Goal: Task Accomplishment & Management: Complete application form

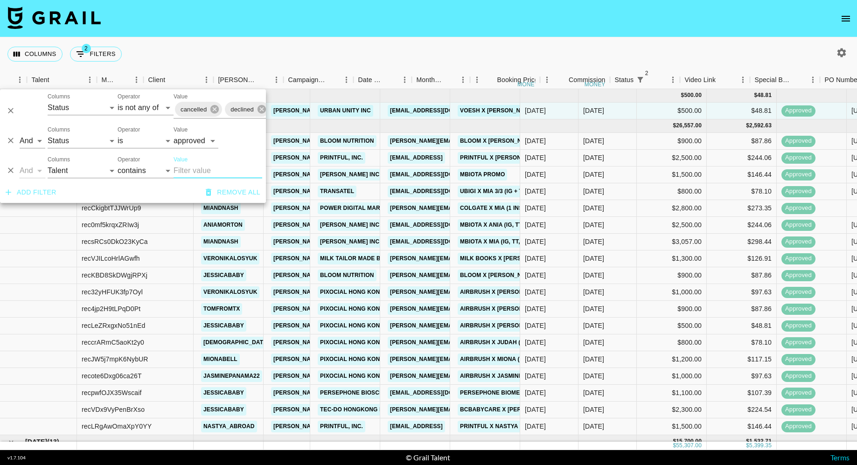
select select "status"
select select "isNotAnyOf"
select select "status"
select select "approved"
select select "talentName"
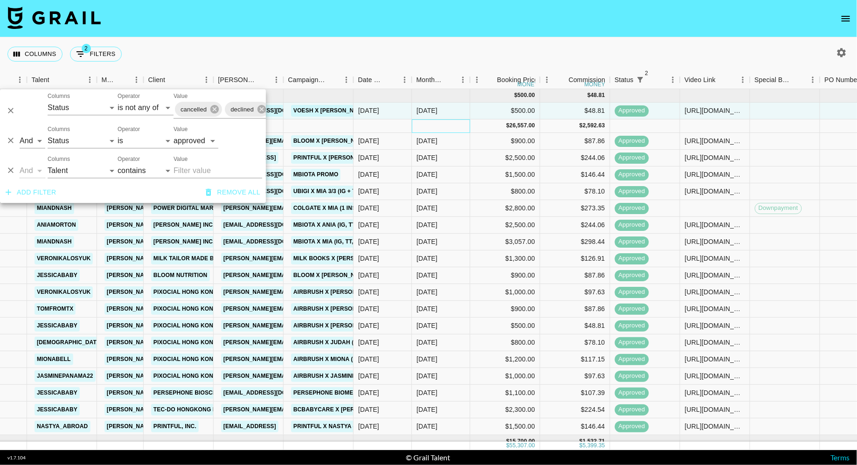
click at [414, 119] on div at bounding box center [441, 126] width 58 height 14
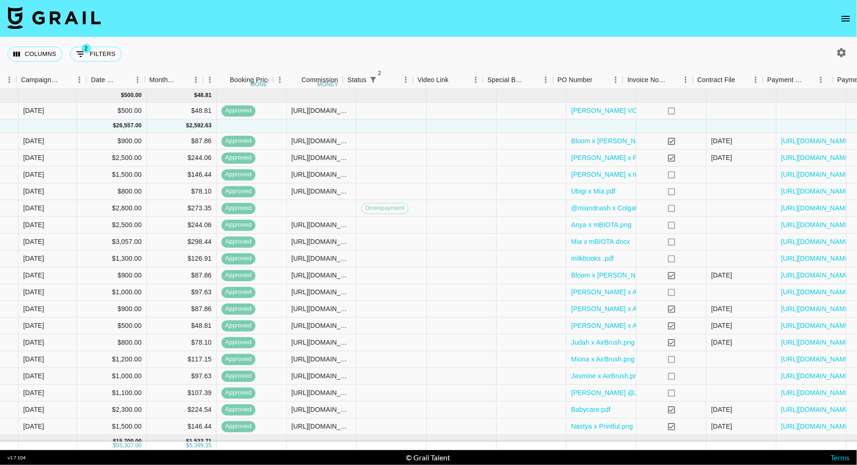
scroll to position [0, 586]
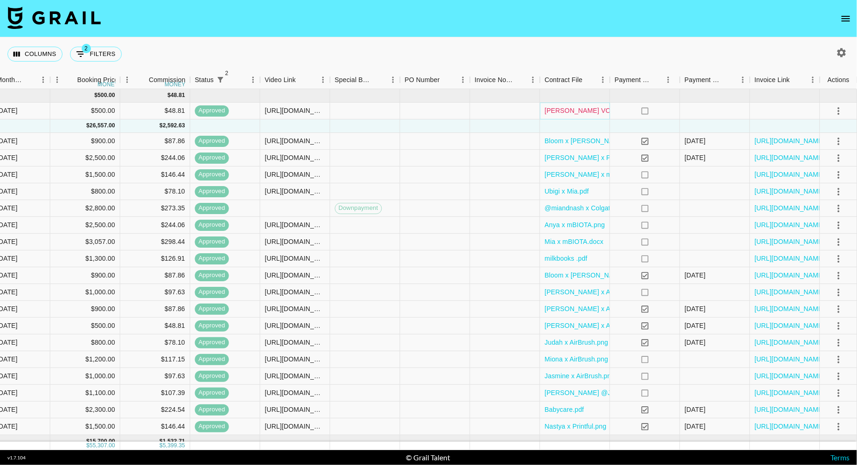
click at [582, 107] on link "[PERSON_NAME] VOESH.png" at bounding box center [591, 110] width 93 height 9
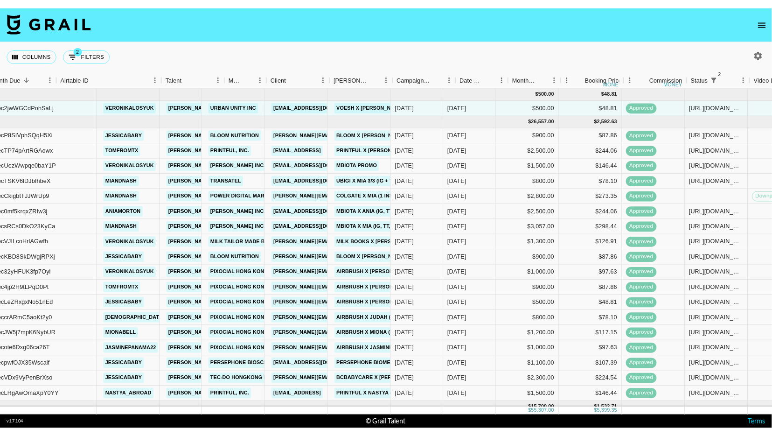
scroll to position [0, 0]
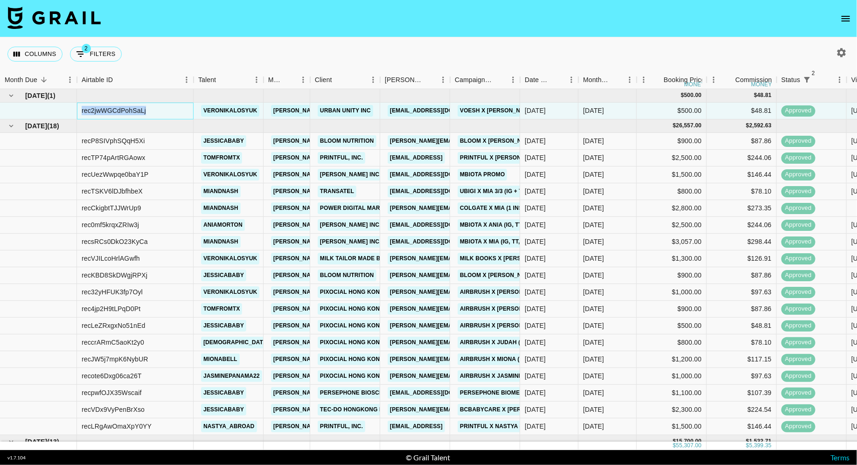
drag, startPoint x: 156, startPoint y: 110, endPoint x: 75, endPoint y: 113, distance: 81.2
click at [75, 113] on div "rec2jwWGCdPohSaLj veronikalosyuk diana.luc@grail-talent.com Urban Unity INC uuc…" at bounding box center [722, 111] width 1444 height 17
copy div "rec2jwWGCdPohSaLj"
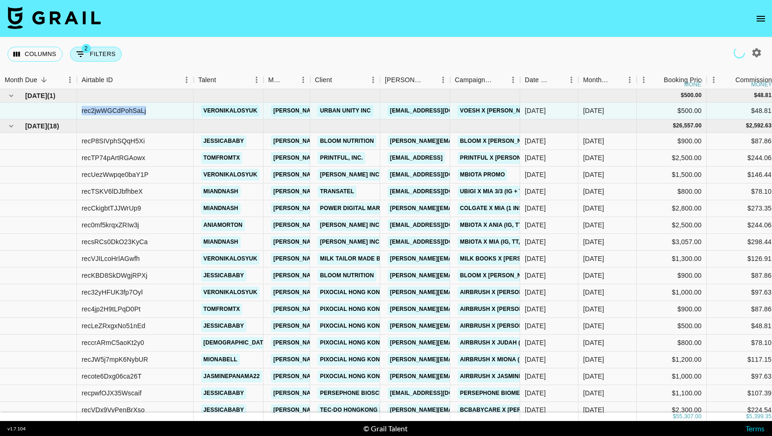
click at [86, 58] on button "2 Filters" at bounding box center [96, 54] width 52 height 15
select select "status"
select select "isNotAnyOf"
select select "status"
select select "approved"
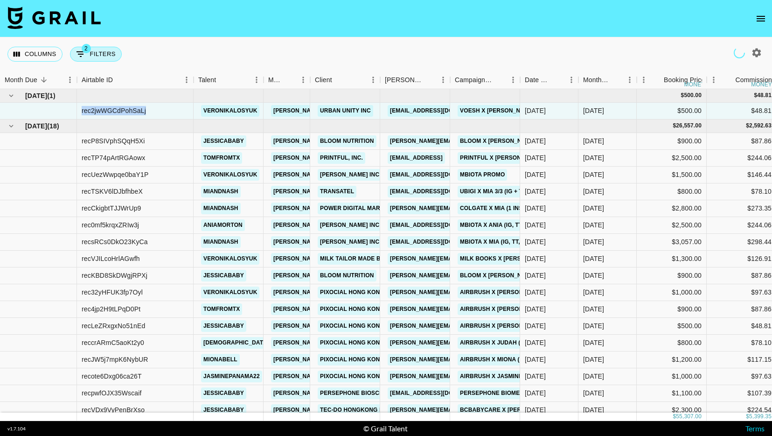
select select "talentName"
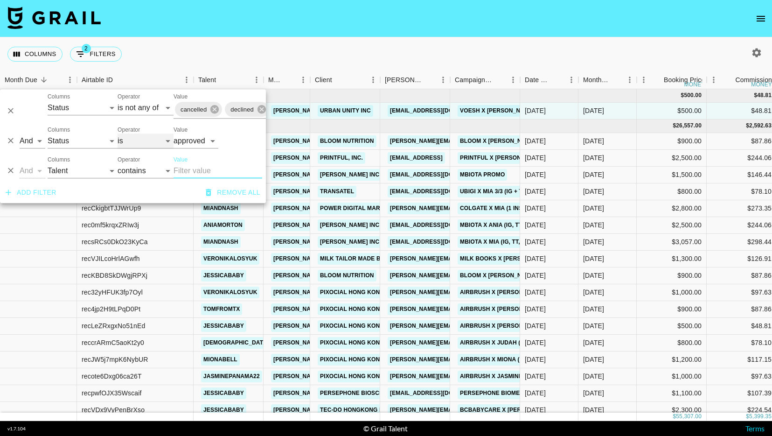
click at [138, 142] on select "is is not is any of is not any of" at bounding box center [146, 140] width 56 height 15
select select "not"
click at [118, 133] on select "is is not is any of is not any of" at bounding box center [146, 140] width 56 height 15
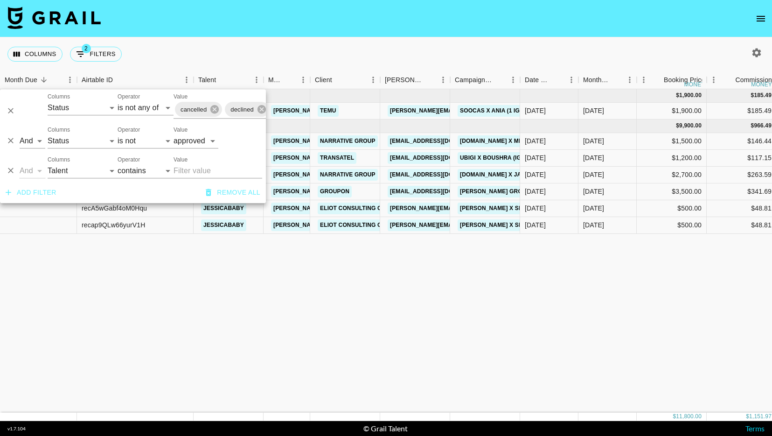
click at [264, 56] on div "Columns 2 Filters + Booking" at bounding box center [386, 54] width 772 height 34
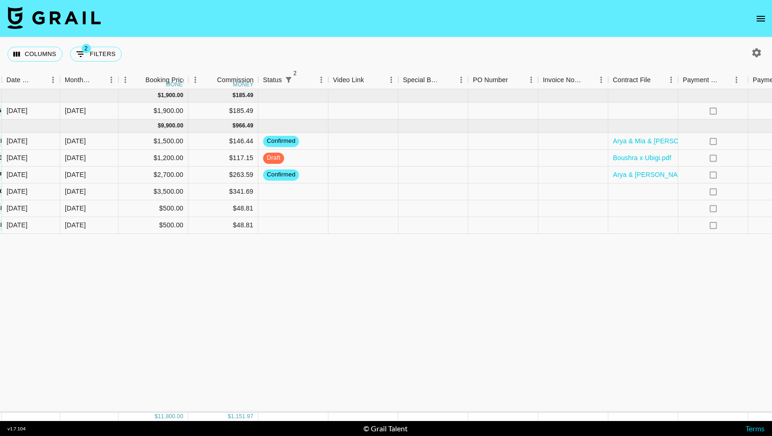
scroll to position [0, 672]
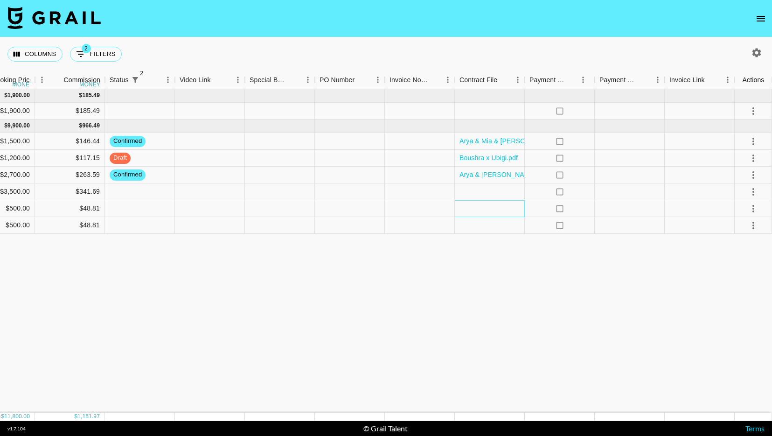
click at [498, 204] on div at bounding box center [490, 208] width 70 height 17
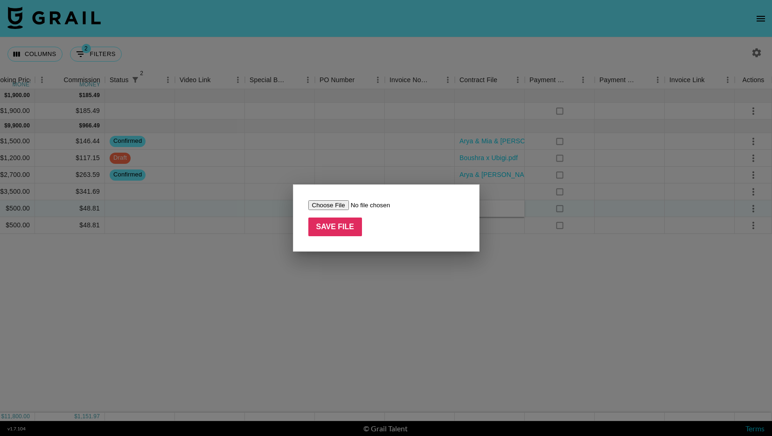
click at [330, 204] on input "file" at bounding box center [367, 205] width 118 height 10
type input "C:\fakepath\jessicababy x SKIN&LAB Agreement.pdf"
click at [343, 224] on input "Save File" at bounding box center [335, 226] width 54 height 19
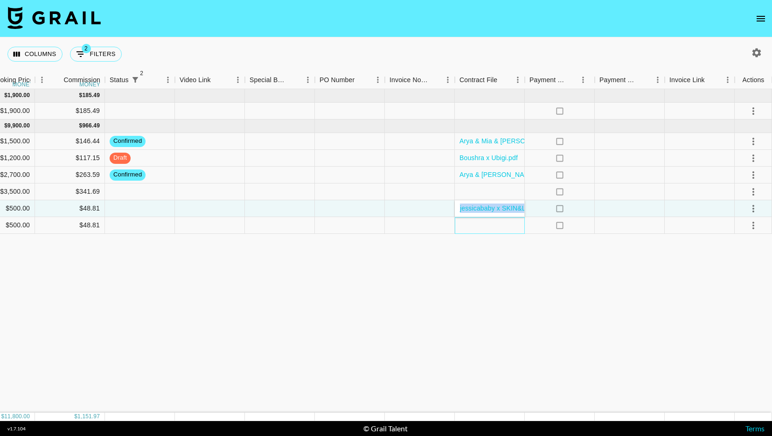
click at [509, 223] on div at bounding box center [490, 225] width 70 height 17
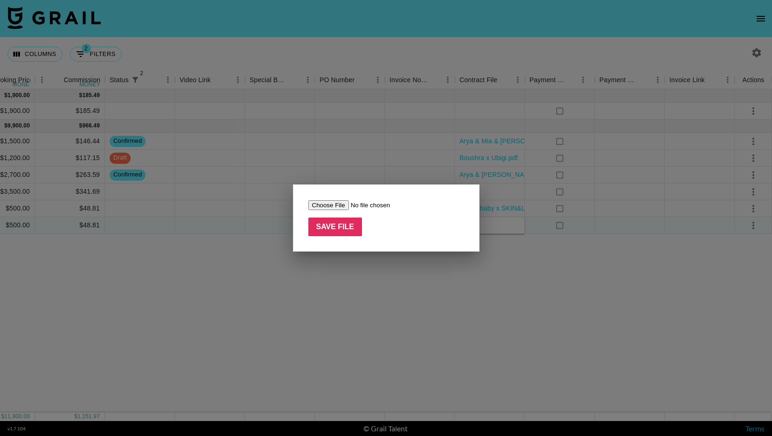
click at [336, 209] on input "file" at bounding box center [367, 205] width 118 height 10
type input "C:\fakepath\jessicababy x SKIN&LAB Agreement.pdf"
click at [346, 232] on input "Save File" at bounding box center [335, 226] width 54 height 19
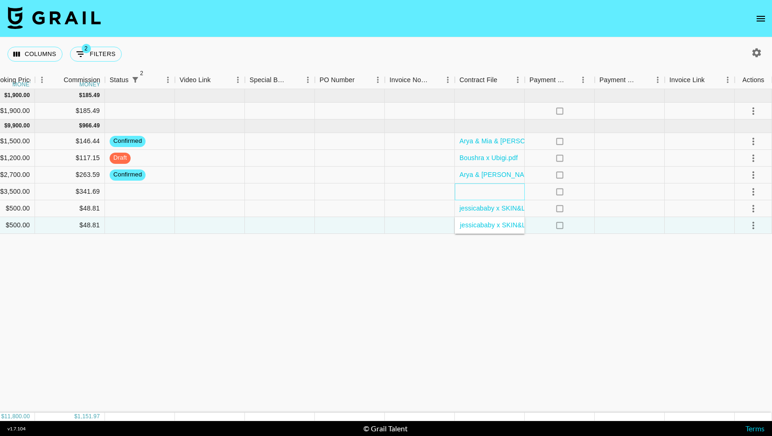
click at [493, 193] on div at bounding box center [490, 191] width 70 height 17
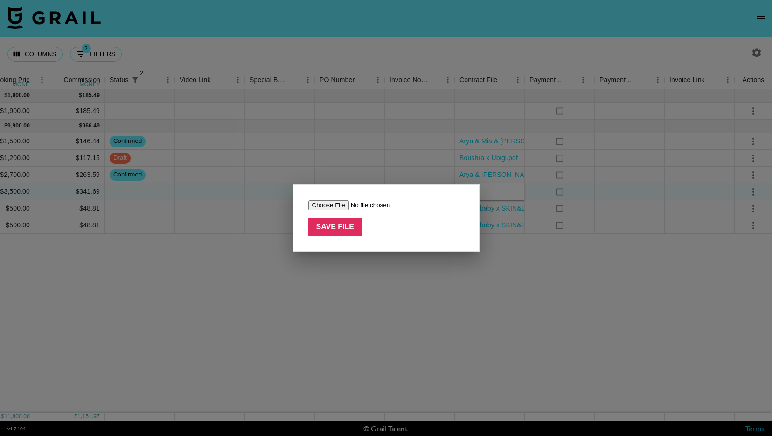
click at [335, 203] on input "file" at bounding box center [367, 205] width 118 height 10
type input "C:\fakepath\Jess Danielle Influencer Agreement-1.pdf"
click at [344, 231] on input "Save File" at bounding box center [335, 226] width 54 height 19
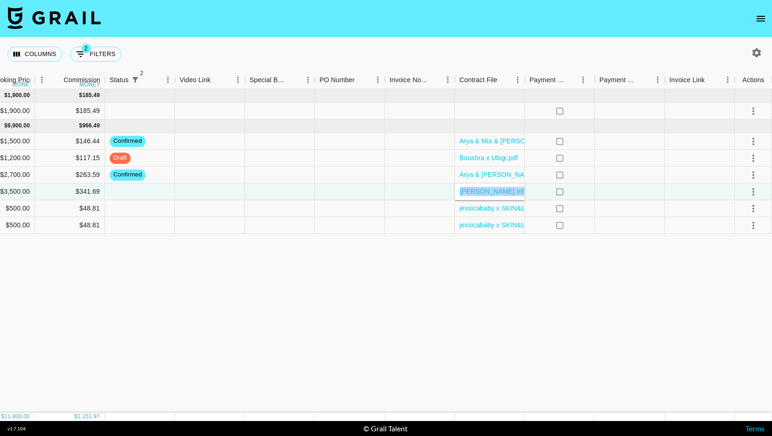
click at [409, 304] on div "Oct '25 ( 1 ) $ 1,900.00 $ 185.49 recrZonerhqBSL4kr aniamorton diana.luc@grail-…" at bounding box center [50, 250] width 1444 height 323
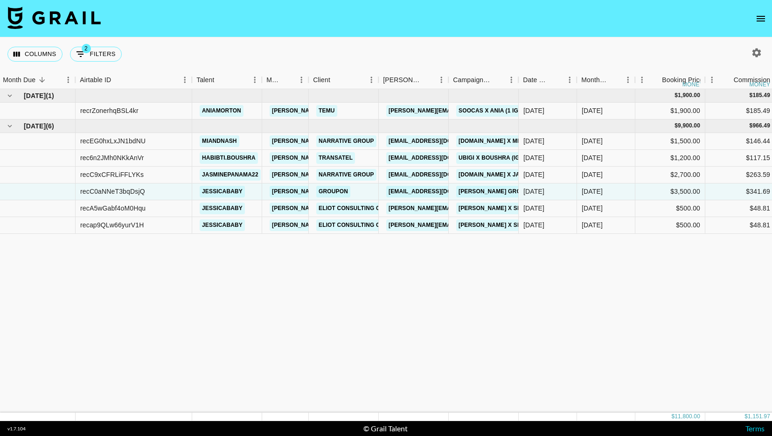
scroll to position [0, 120]
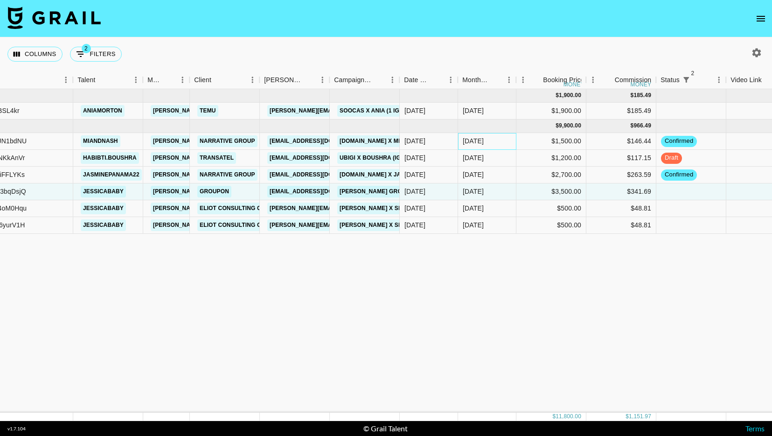
click at [495, 142] on div "[DATE]" at bounding box center [487, 141] width 58 height 17
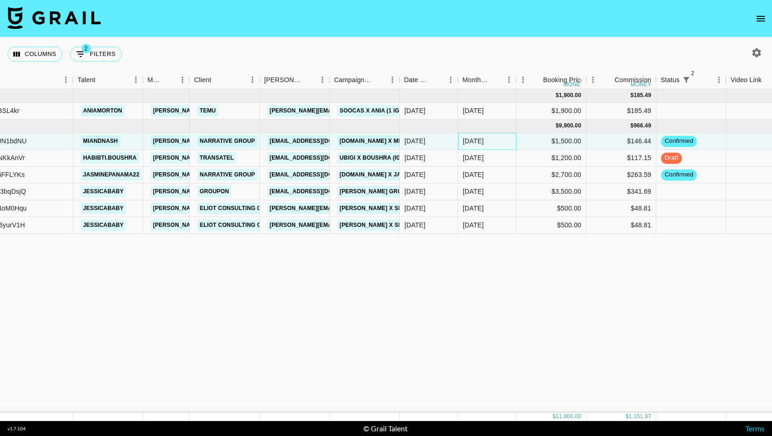
click at [495, 142] on div "[DATE]" at bounding box center [487, 141] width 58 height 17
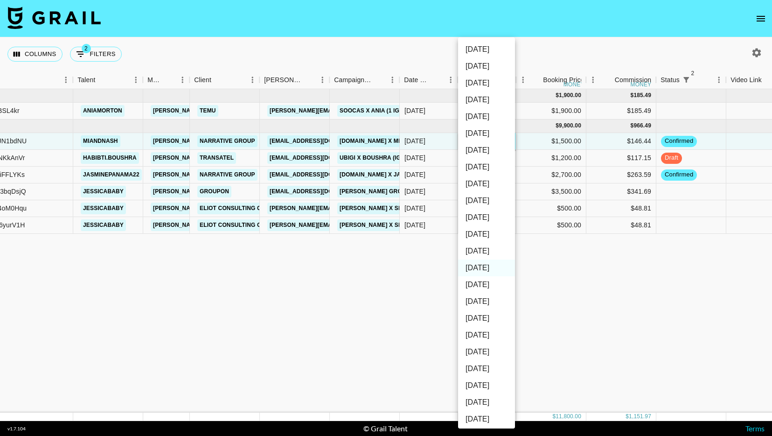
click at [483, 251] on li "[DATE]" at bounding box center [486, 251] width 57 height 17
type input "[DATE]"
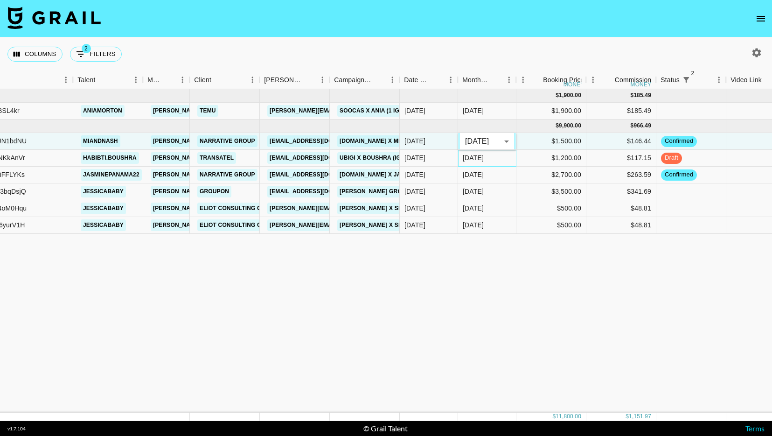
click at [492, 159] on div "[DATE]" at bounding box center [487, 158] width 58 height 17
click at [495, 158] on div "[DATE]" at bounding box center [487, 158] width 58 height 17
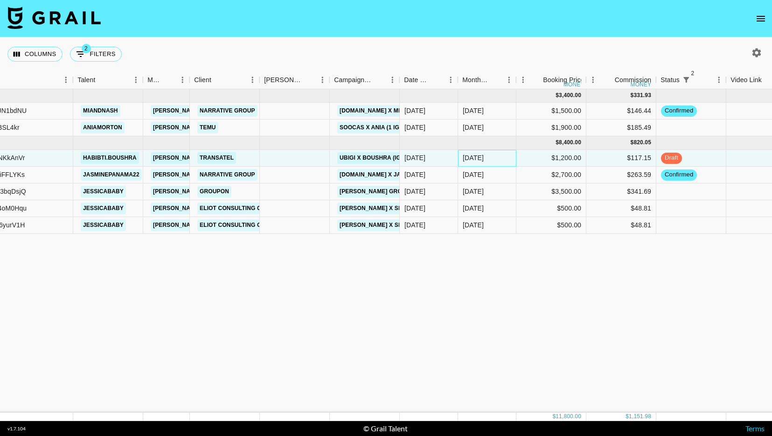
click at [495, 158] on div "[DATE]" at bounding box center [487, 158] width 58 height 17
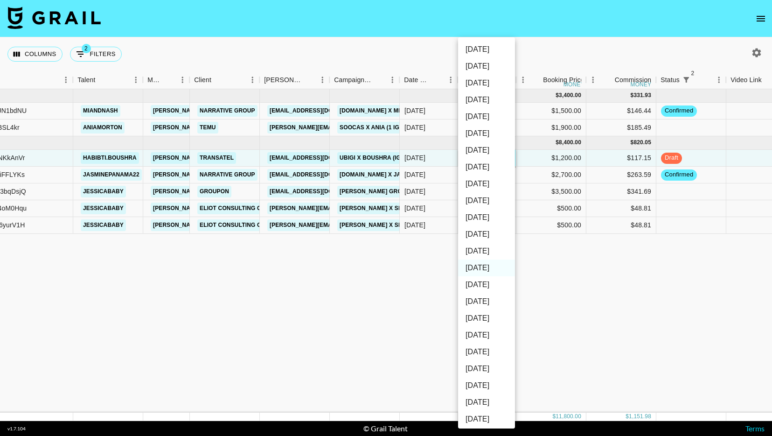
click at [483, 252] on li "[DATE]" at bounding box center [486, 251] width 57 height 17
type input "[DATE]"
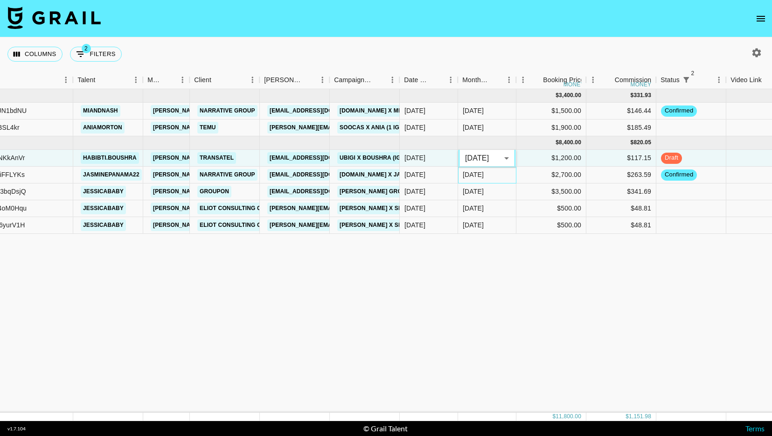
click at [492, 174] on div "[DATE]" at bounding box center [487, 175] width 58 height 17
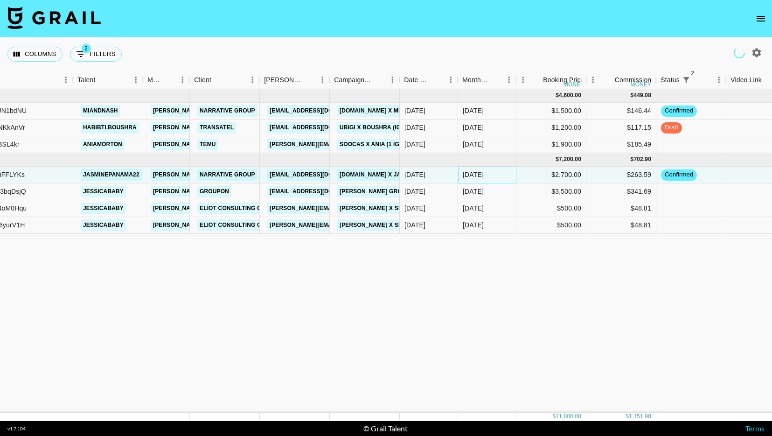
click at [495, 175] on div "[DATE]" at bounding box center [487, 175] width 58 height 17
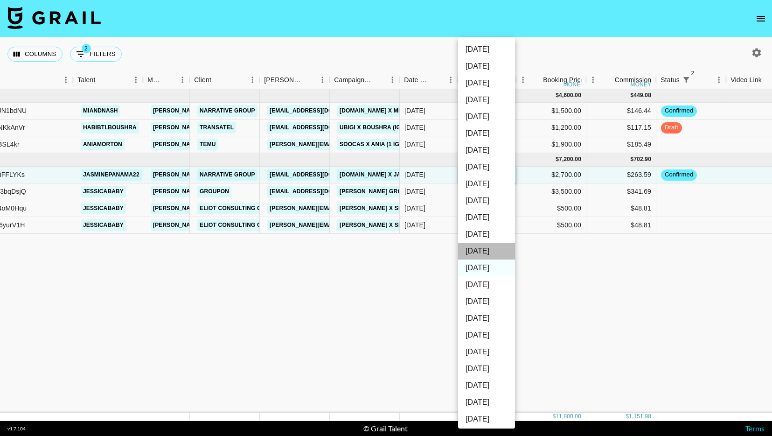
click at [484, 249] on li "[DATE]" at bounding box center [486, 251] width 57 height 17
type input "[DATE]"
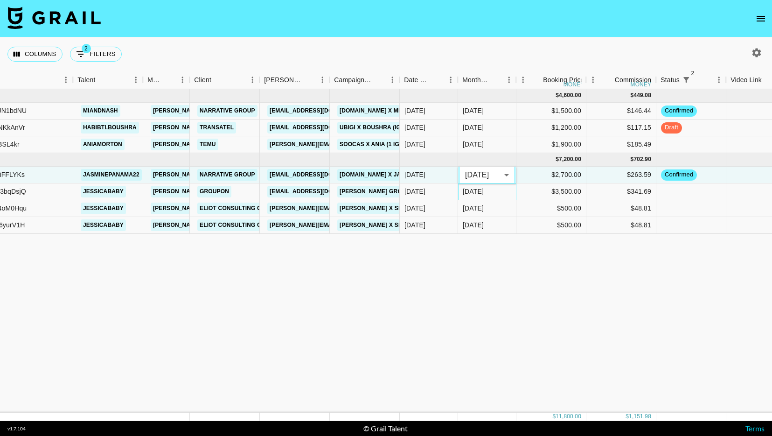
click at [492, 196] on div "[DATE]" at bounding box center [487, 191] width 58 height 17
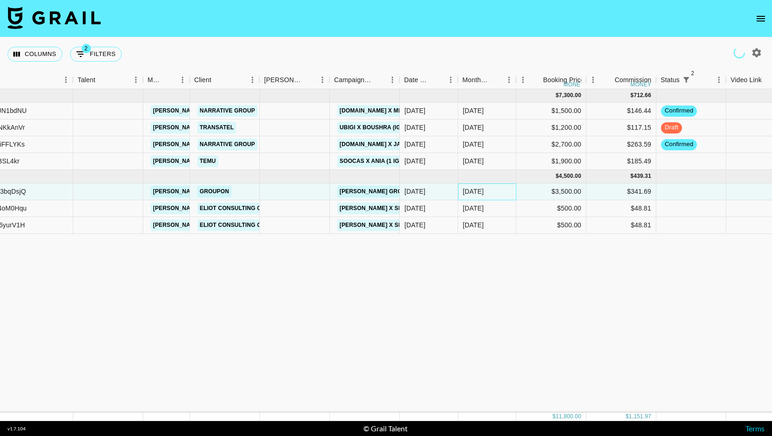
click at [493, 196] on div "[DATE]" at bounding box center [487, 191] width 58 height 17
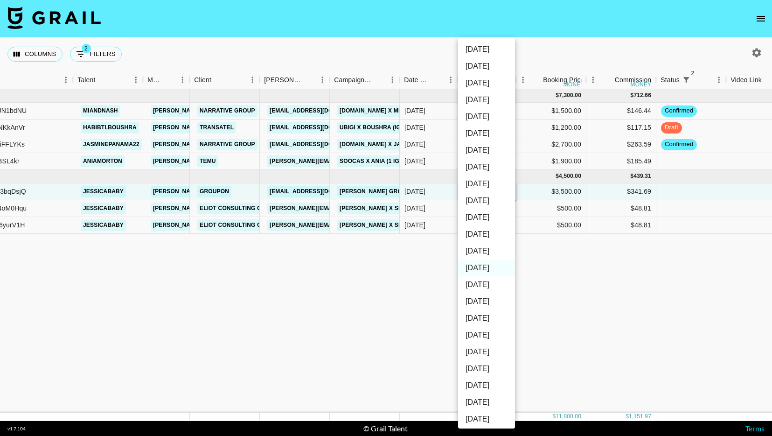
click at [482, 248] on li "[DATE]" at bounding box center [486, 251] width 57 height 17
type input "[DATE]"
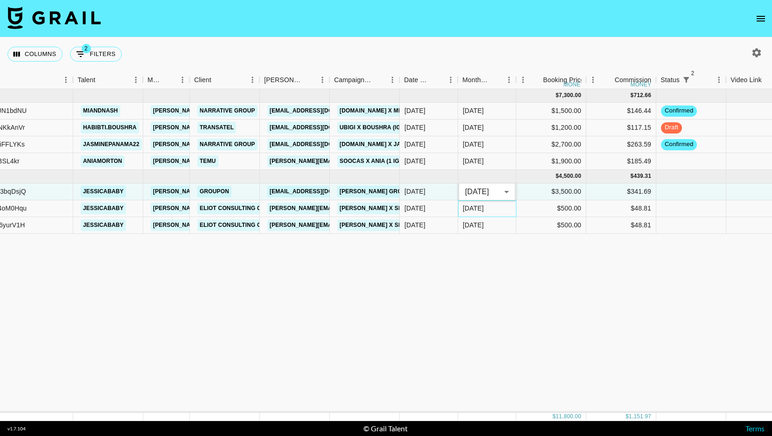
click at [491, 211] on div "[DATE]" at bounding box center [487, 208] width 58 height 17
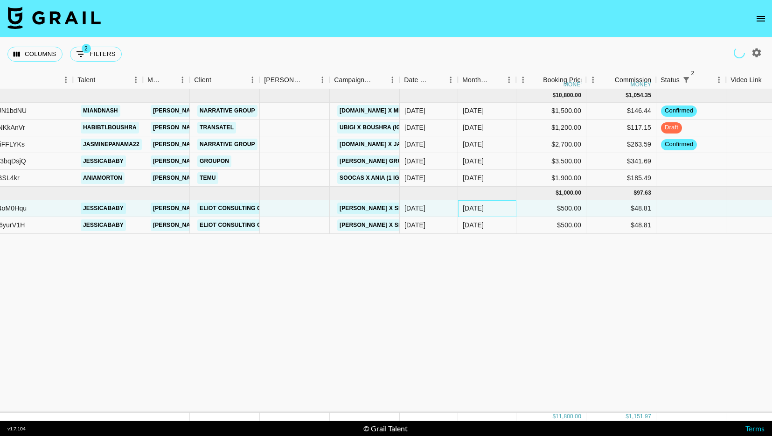
click at [494, 209] on div "[DATE]" at bounding box center [487, 208] width 58 height 17
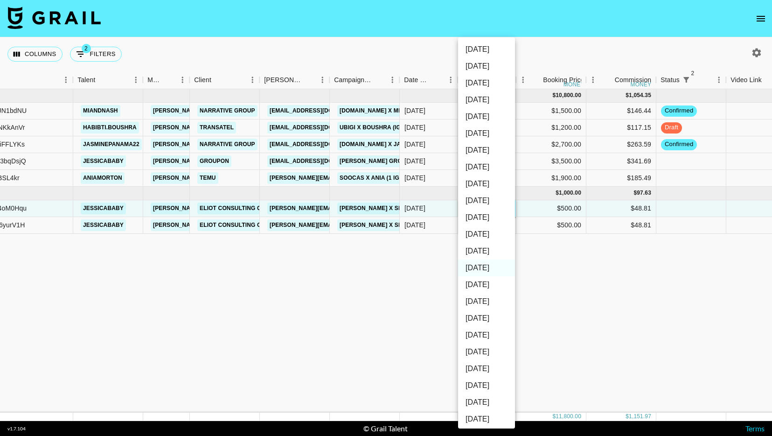
click at [491, 253] on li "[DATE]" at bounding box center [486, 251] width 57 height 17
type input "[DATE]"
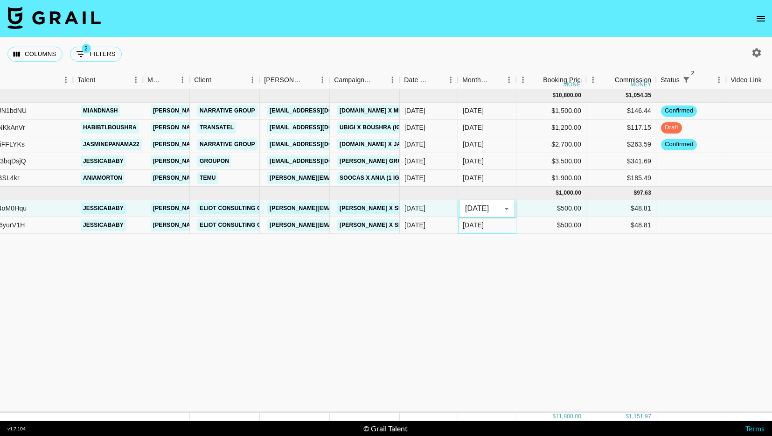
click at [494, 225] on div "[DATE]" at bounding box center [487, 225] width 58 height 17
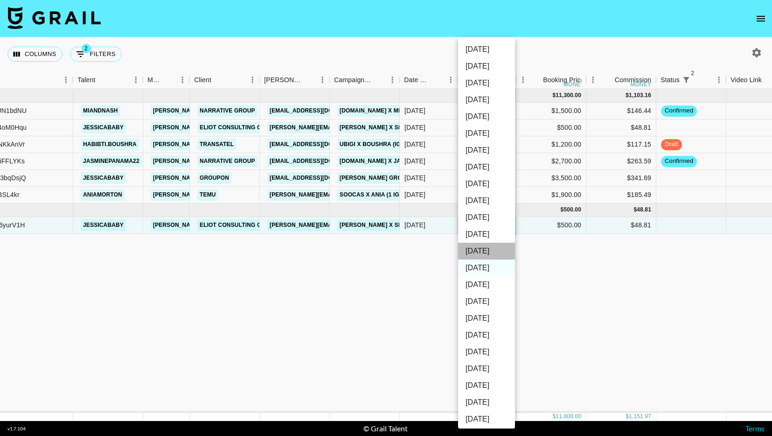
click at [486, 249] on li "[DATE]" at bounding box center [486, 251] width 57 height 17
type input "[DATE]"
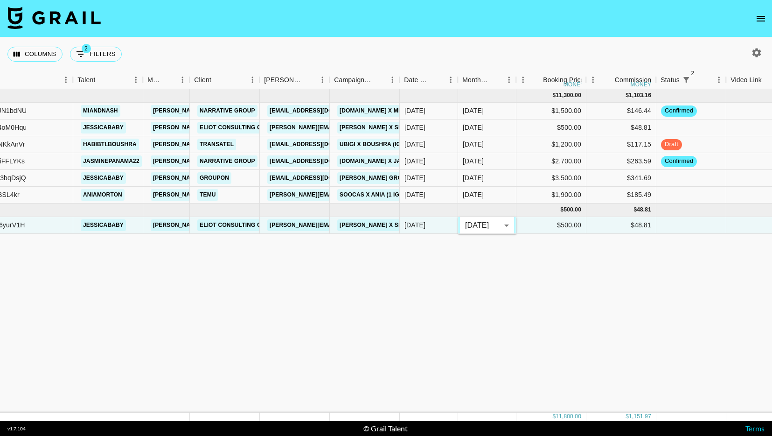
click at [510, 260] on div "Oct '25 ( 6 ) $ 11,300.00 $ 1,103.16 recEG0hxLxJN1bdNU miandnash diana.luc@grai…" at bounding box center [602, 250] width 1444 height 323
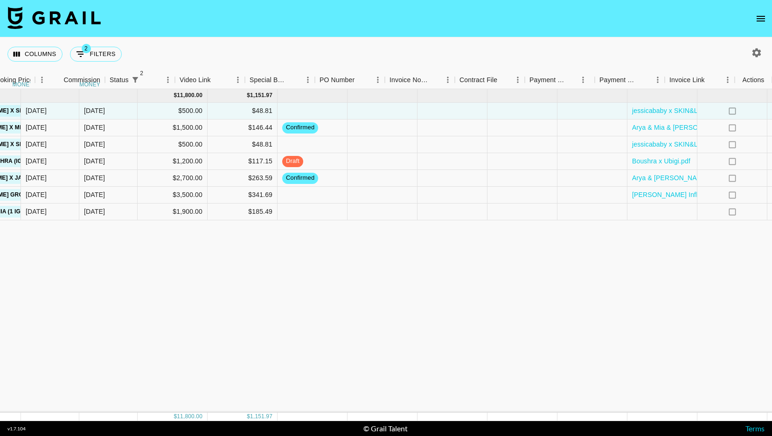
scroll to position [0, 672]
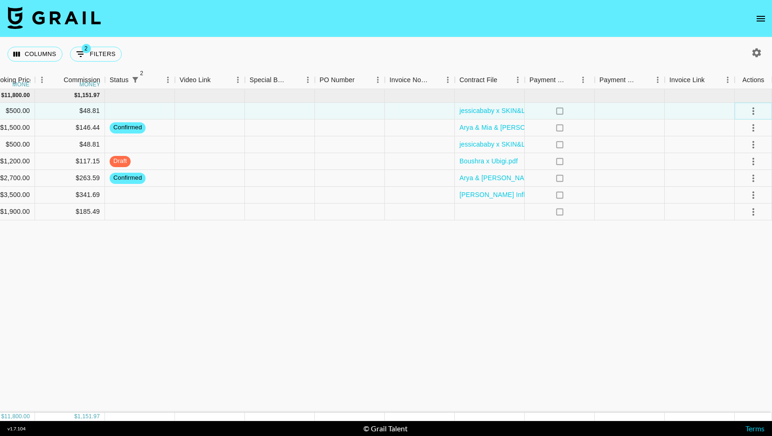
click at [752, 114] on icon "select merge strategy" at bounding box center [753, 110] width 11 height 11
click at [730, 133] on li "Confirm" at bounding box center [741, 130] width 61 height 17
click at [690, 154] on div at bounding box center [700, 161] width 70 height 17
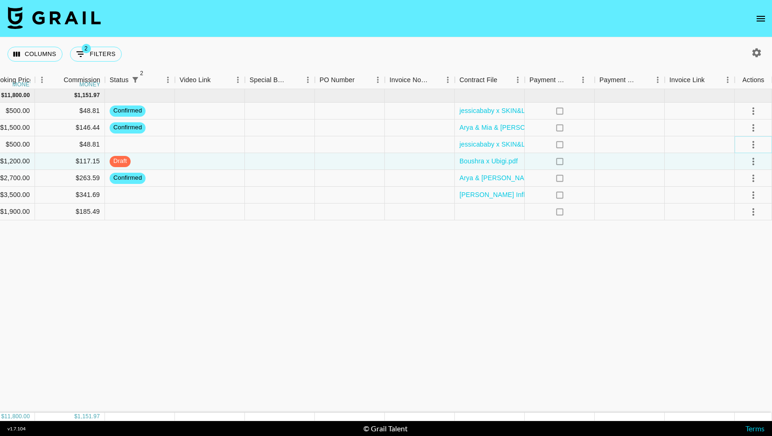
click at [755, 143] on icon "select merge strategy" at bounding box center [753, 144] width 11 height 11
click at [740, 161] on li "Confirm" at bounding box center [741, 164] width 61 height 17
click at [675, 187] on div at bounding box center [700, 195] width 70 height 17
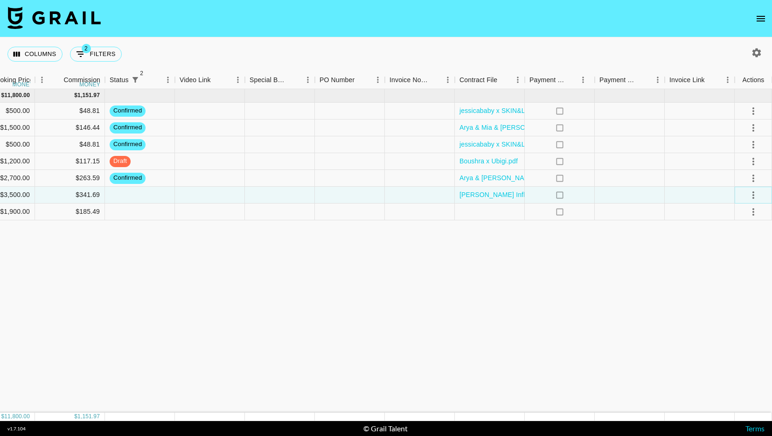
click at [757, 198] on icon "select merge strategy" at bounding box center [753, 194] width 11 height 11
click at [734, 215] on li "Confirm" at bounding box center [741, 214] width 61 height 17
click at [662, 217] on div at bounding box center [630, 211] width 70 height 17
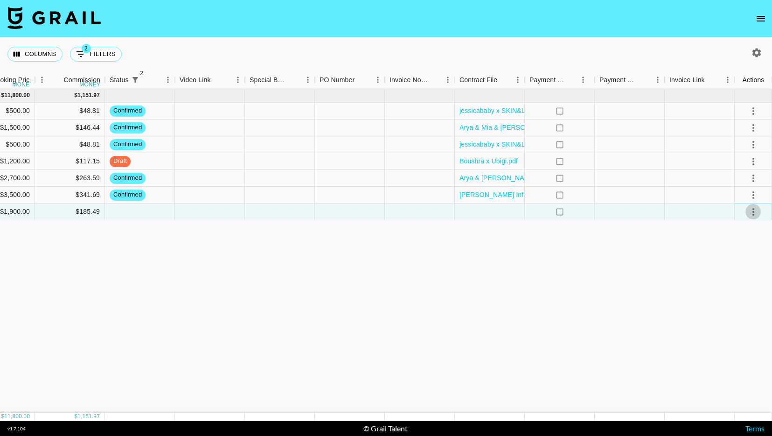
click at [752, 213] on icon "select merge strategy" at bounding box center [753, 211] width 11 height 11
click at [750, 225] on li "Confirm" at bounding box center [741, 231] width 61 height 17
click at [463, 299] on div "Oct '25 ( 7 ) $ 11,800.00 $ 1,151.97 recap9QLw66yurV1H jessicababy diana.luc@gr…" at bounding box center [50, 250] width 1444 height 323
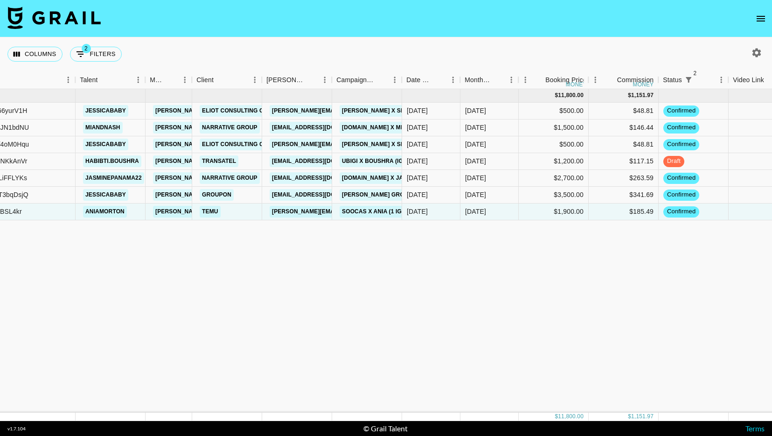
scroll to position [0, 39]
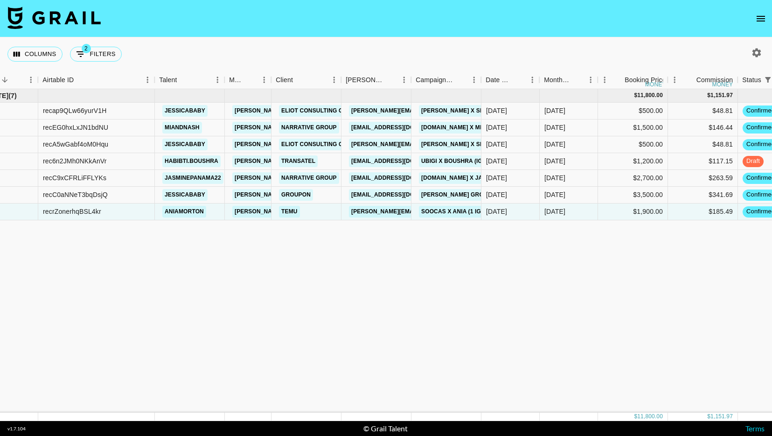
click at [758, 19] on icon "open drawer" at bounding box center [760, 18] width 11 height 11
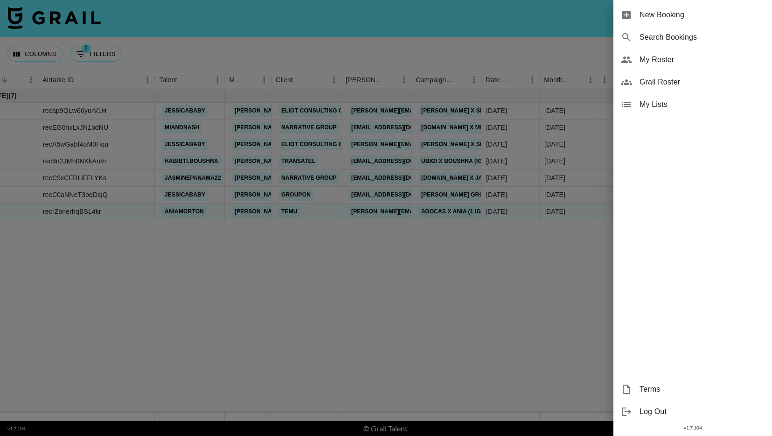
click at [677, 20] on span "New Booking" at bounding box center [702, 14] width 125 height 11
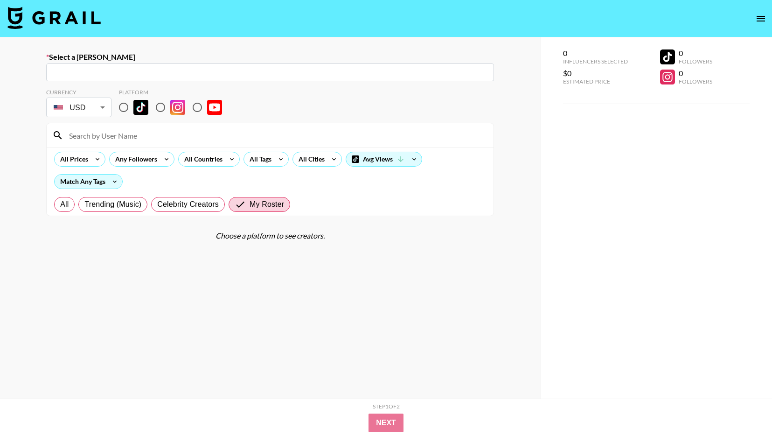
click at [77, 21] on img at bounding box center [53, 18] width 93 height 22
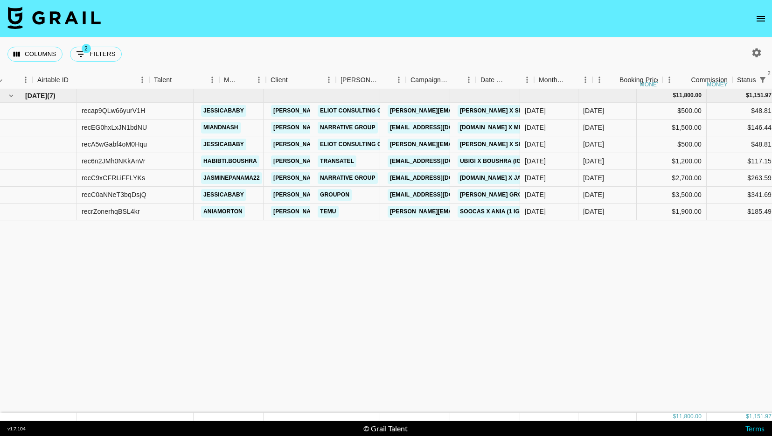
scroll to position [0, 87]
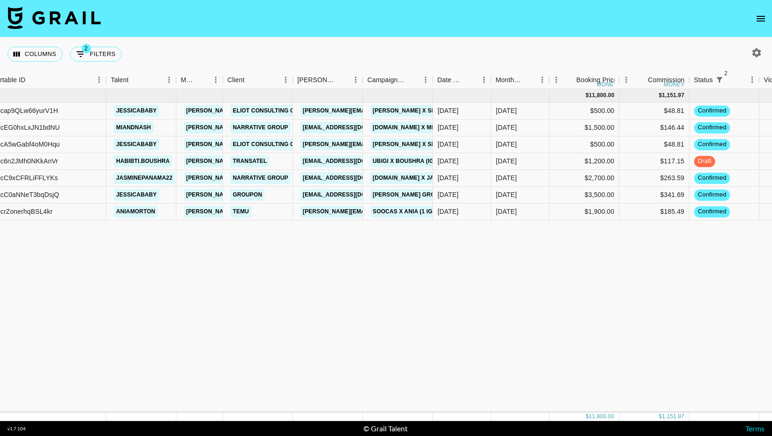
click at [299, 83] on div "Client" at bounding box center [292, 80] width 11 height 18
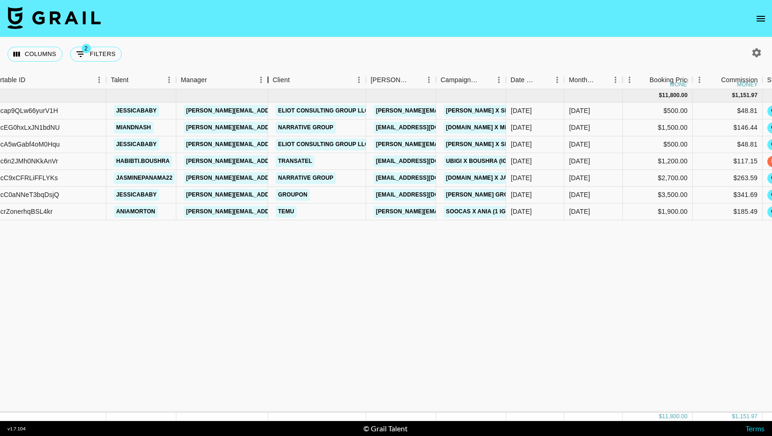
drag, startPoint x: 222, startPoint y: 80, endPoint x: 268, endPoint y: 80, distance: 45.7
click at [268, 80] on div "Manager" at bounding box center [268, 80] width 11 height 18
click at [286, 261] on div "Oct '25 ( 7 ) $ 11,800.00 $ 1,151.97 recap9QLw66yurV1H jessicababy diana.luc@gr…" at bounding box center [671, 250] width 1517 height 323
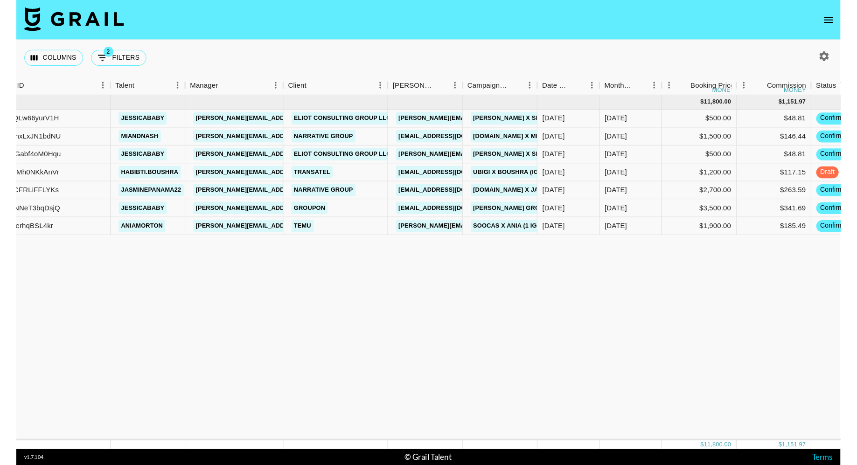
scroll to position [0, 0]
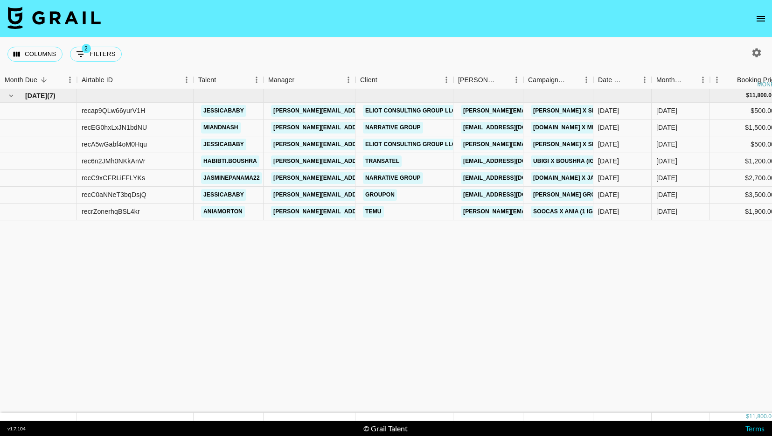
click at [761, 15] on icon "open drawer" at bounding box center [760, 18] width 11 height 11
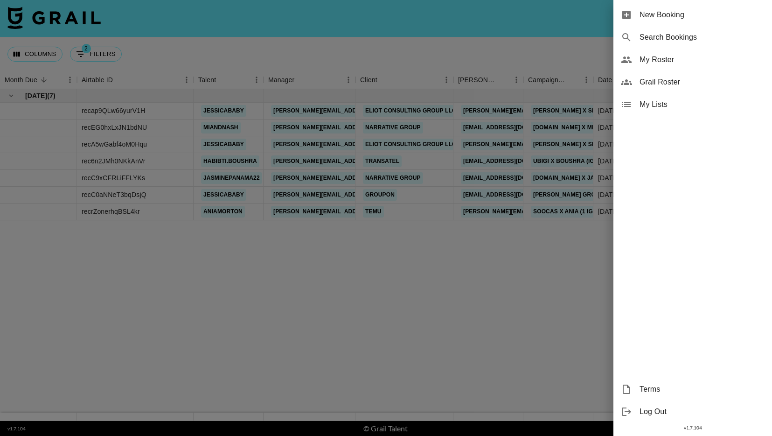
click at [677, 17] on span "New Booking" at bounding box center [702, 14] width 125 height 11
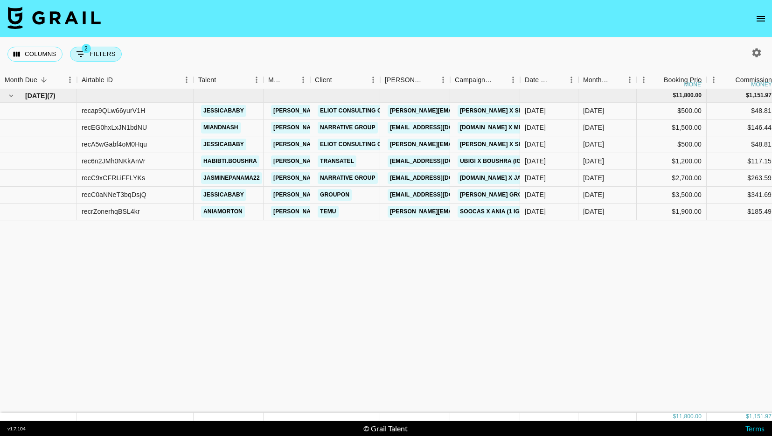
click at [98, 49] on button "2 Filters" at bounding box center [96, 54] width 52 height 15
select select "status"
select select "isNotAnyOf"
select select "status"
select select "not"
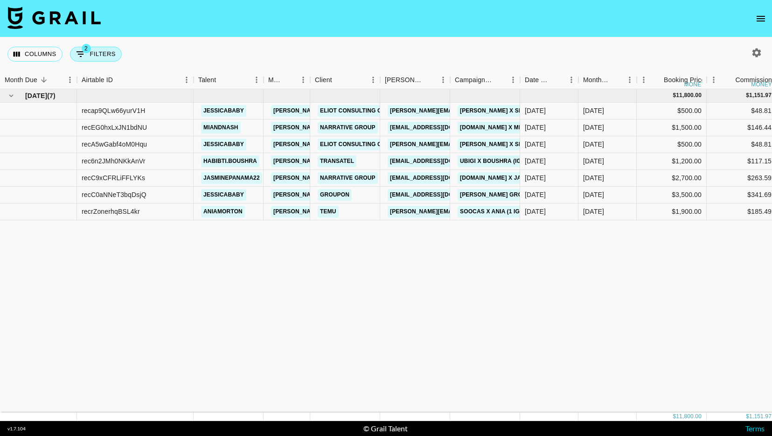
select select "approved"
select select "talentName"
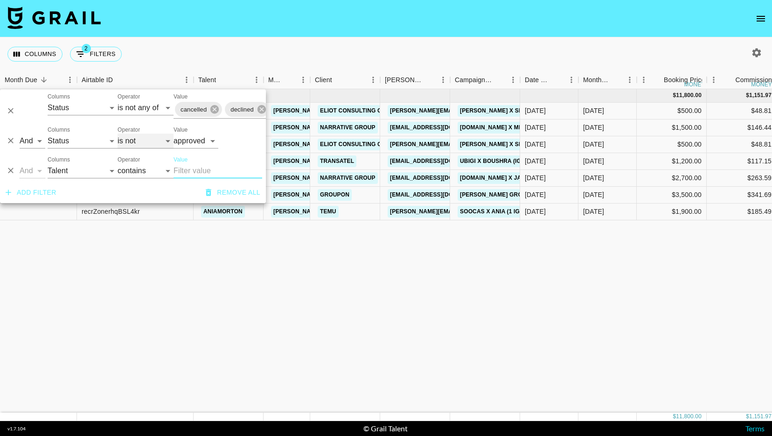
click at [150, 138] on select "is is not is any of is not any of" at bounding box center [146, 140] width 56 height 15
select select "is"
click at [118, 133] on select "is is not is any of is not any of" at bounding box center [146, 140] width 56 height 15
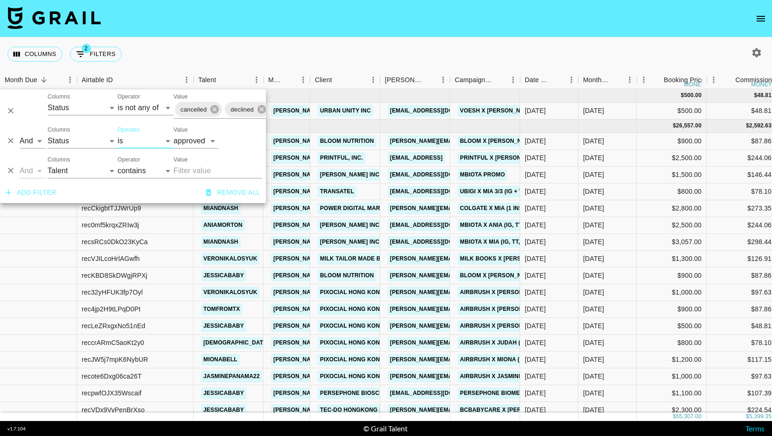
click at [367, 53] on div "Columns 2 Filters + Booking" at bounding box center [386, 54] width 772 height 34
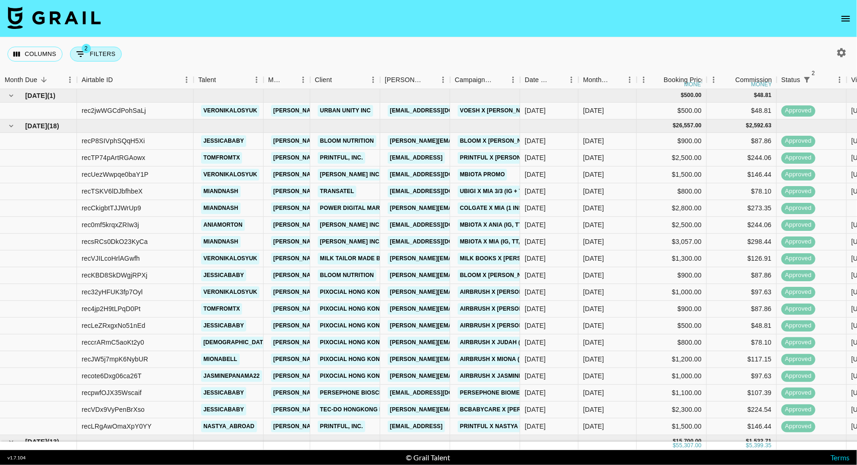
click at [109, 54] on button "2 Filters" at bounding box center [96, 54] width 52 height 15
select select "status"
select select "isNotAnyOf"
select select "status"
select select "approved"
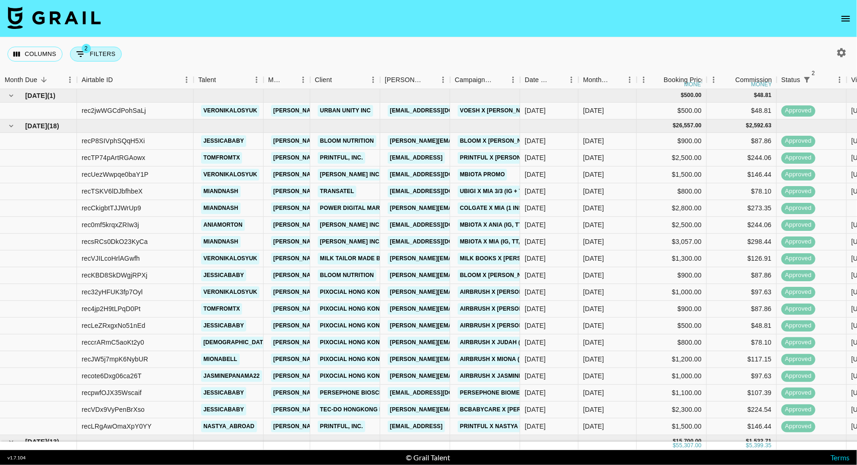
select select "talentName"
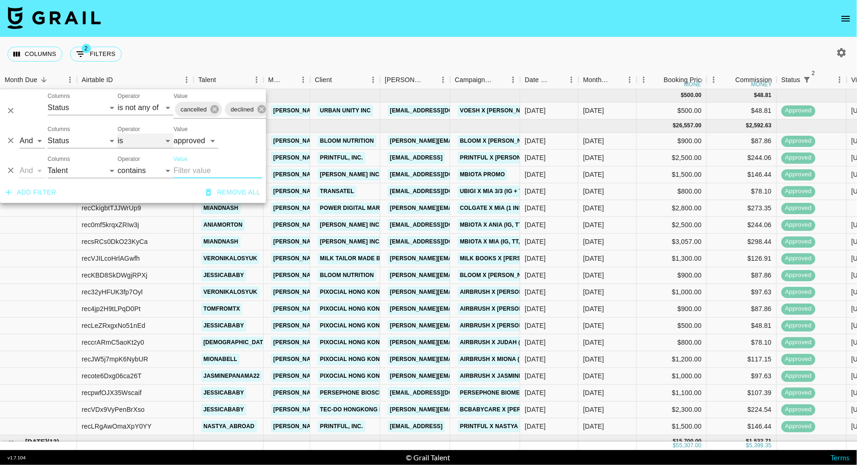
click at [139, 146] on select "is is not is any of is not any of" at bounding box center [146, 140] width 56 height 15
select select "not"
click at [118, 133] on select "is is not is any of is not any of" at bounding box center [146, 140] width 56 height 15
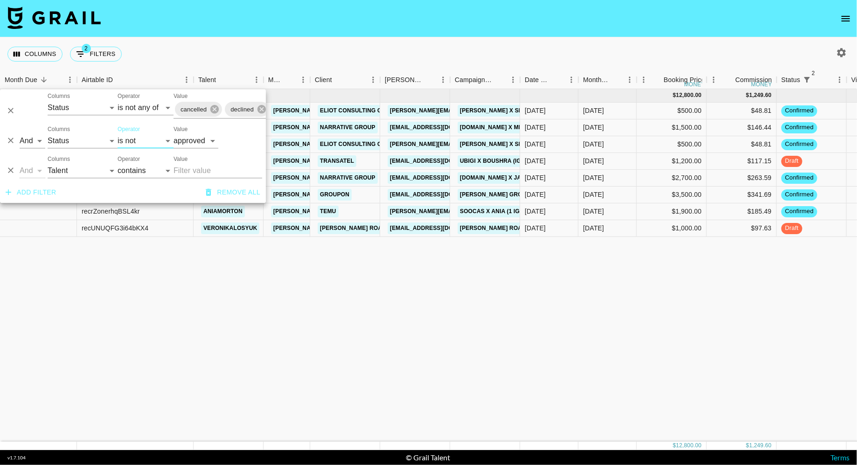
click at [255, 64] on div "Columns 2 Filters + Booking" at bounding box center [428, 54] width 857 height 34
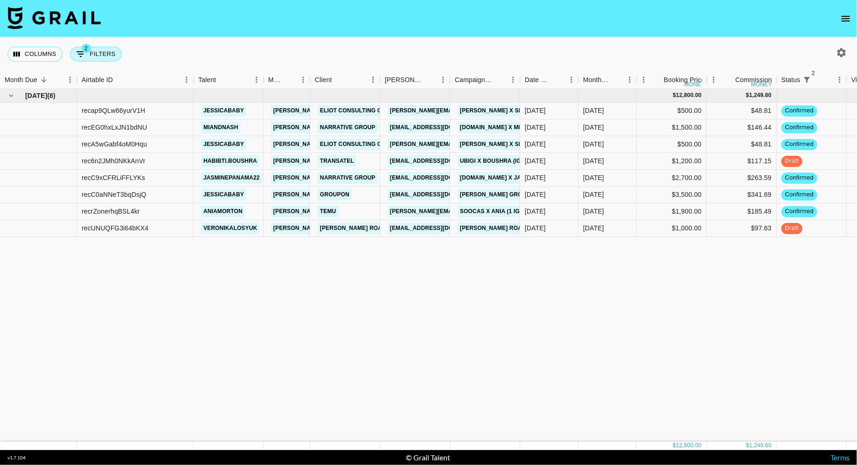
click at [105, 53] on button "2 Filters" at bounding box center [96, 54] width 52 height 15
select select "status"
select select "isNotAnyOf"
select select "status"
select select "not"
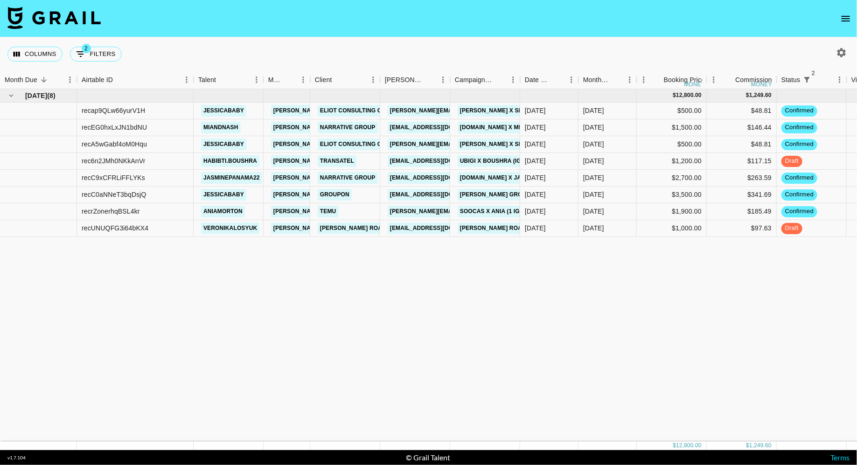
select select "approved"
select select "talentName"
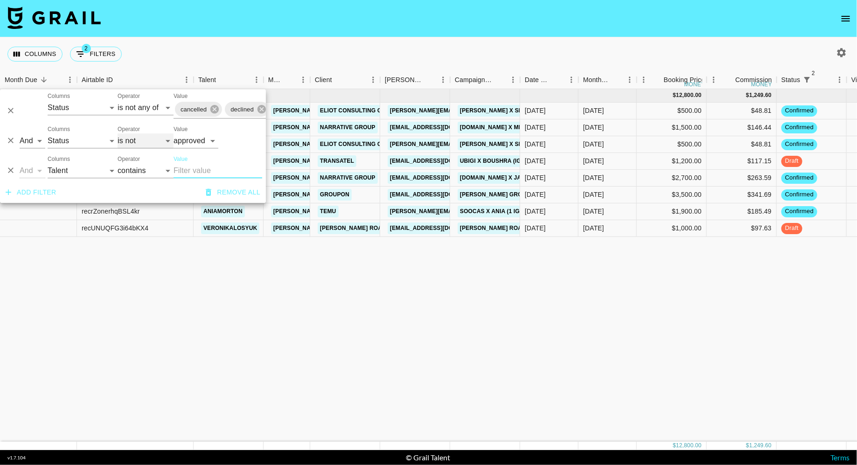
click at [141, 138] on select "is is not is any of is not any of" at bounding box center [146, 140] width 56 height 15
select select "is"
click at [118, 133] on select "is is not is any of is not any of" at bounding box center [146, 140] width 56 height 15
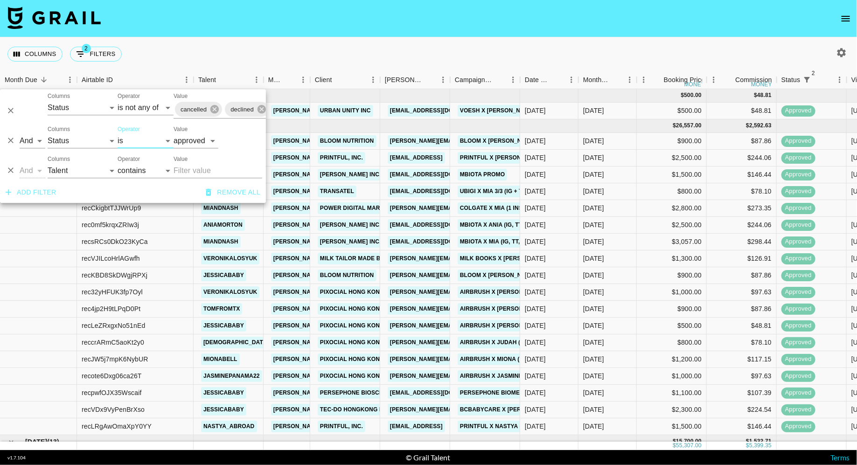
click at [347, 58] on div "Columns 2 Filters + Booking" at bounding box center [428, 54] width 857 height 34
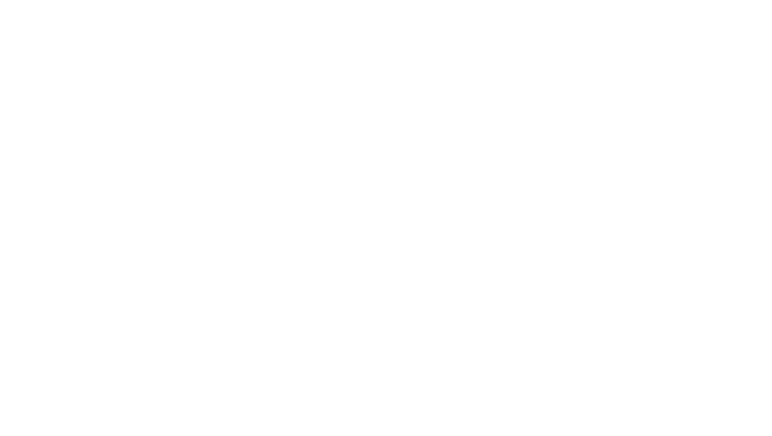
click at [185, 4] on html at bounding box center [386, 2] width 772 height 4
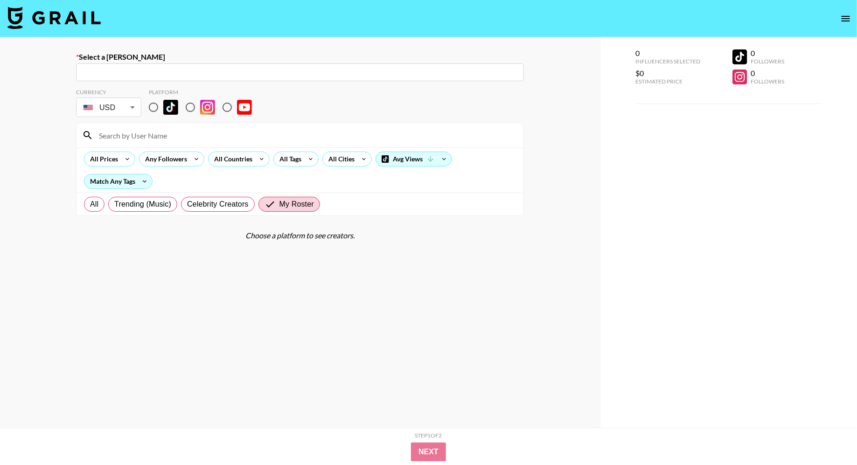
click at [156, 67] on input "text" at bounding box center [300, 72] width 437 height 11
click at [153, 73] on input "text" at bounding box center [300, 72] width 437 height 11
paste input "cfish@jonesroadbeauty.com"
click at [93, 94] on li "Add New Booker "cfish@jonesroadbeauty.com"" at bounding box center [300, 92] width 448 height 15
type input "Add New Booker "cfish@jonesroadbeauty.com""
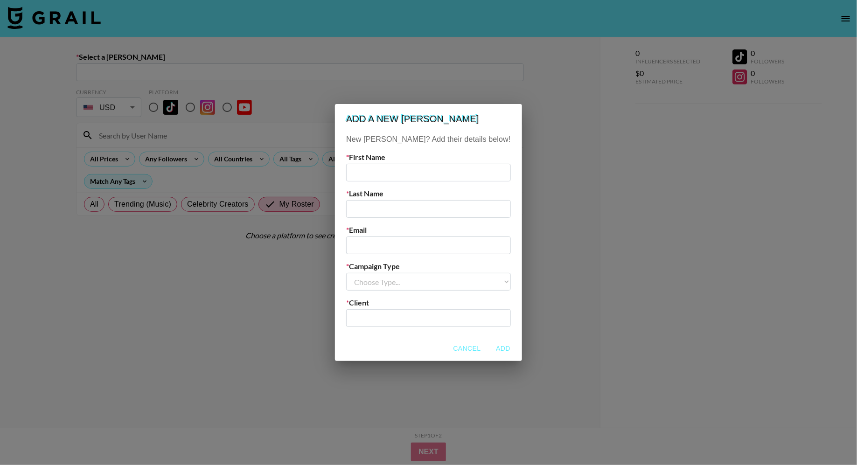
click at [399, 174] on input "text" at bounding box center [428, 173] width 164 height 18
click at [399, 322] on input "text" at bounding box center [428, 318] width 153 height 11
click at [398, 321] on input "text" at bounding box center [428, 318] width 153 height 11
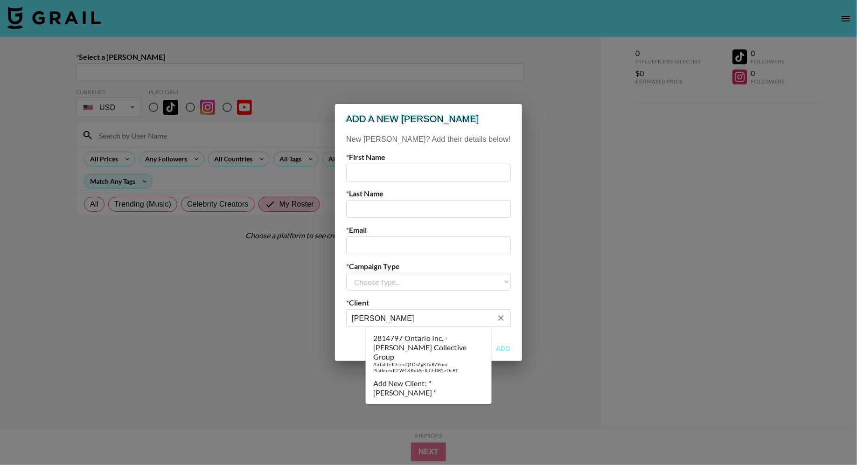
type input "Jones"
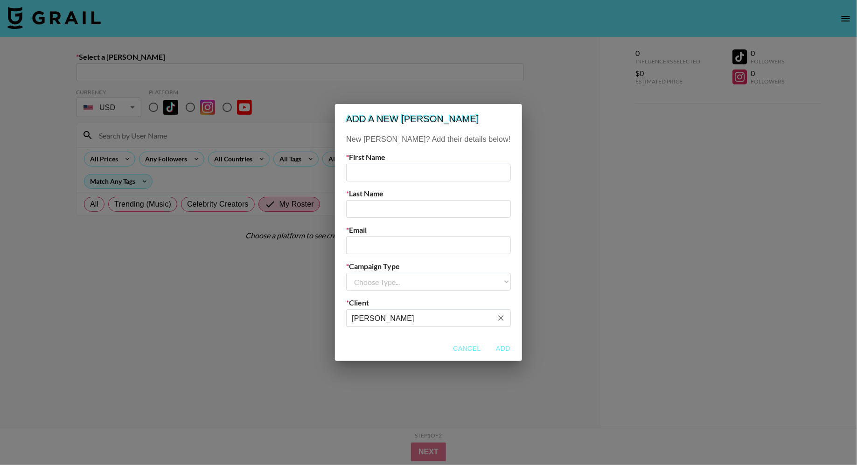
click at [401, 246] on input "email" at bounding box center [428, 246] width 164 height 18
paste input "[EMAIL_ADDRESS][DOMAIN_NAME]"
drag, startPoint x: 446, startPoint y: 247, endPoint x: 391, endPoint y: 246, distance: 55.1
click at [391, 246] on input "[EMAIL_ADDRESS][DOMAIN_NAME]" at bounding box center [428, 246] width 164 height 18
type input "[EMAIL_ADDRESS][DOMAIN_NAME]"
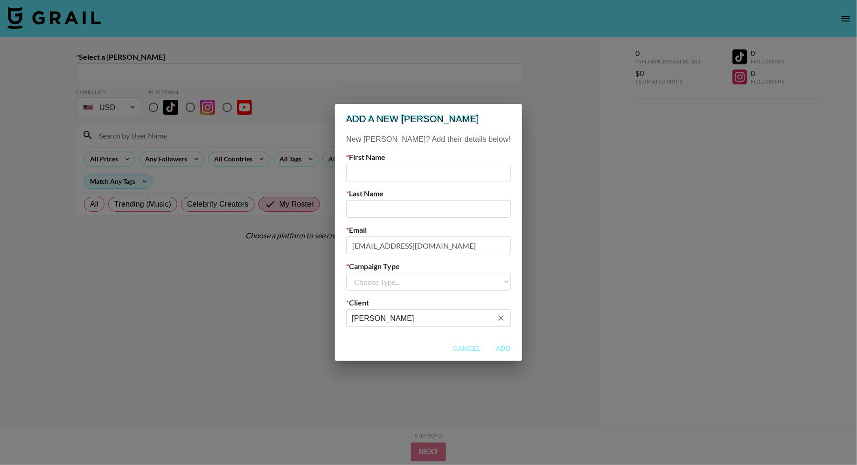
click at [404, 318] on input "Jones" at bounding box center [422, 318] width 140 height 11
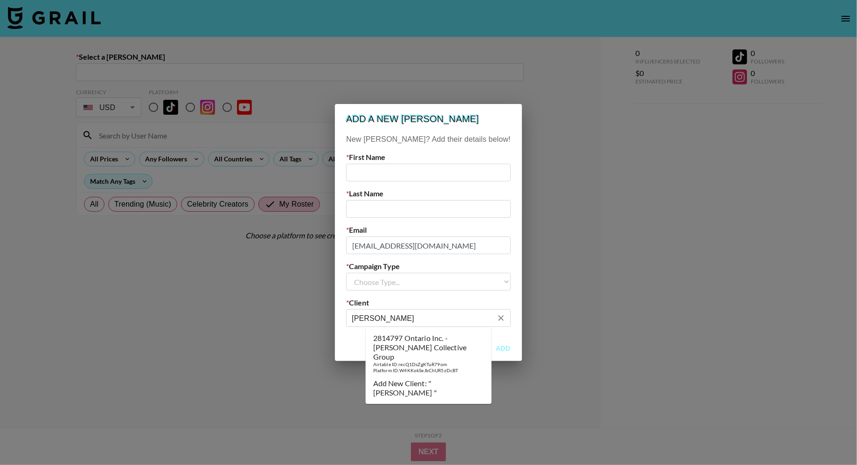
click at [404, 318] on input "Jones" at bounding box center [422, 318] width 140 height 11
paste input "jonesroadbeauty"
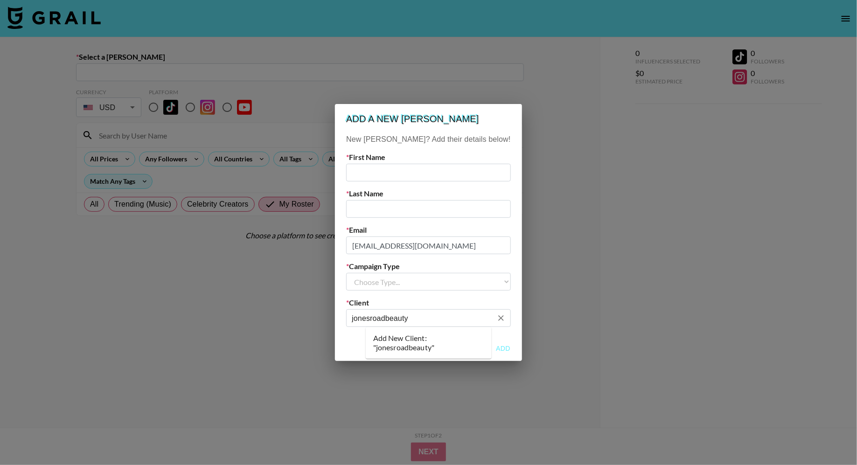
click at [390, 320] on input "jonesroadbeauty" at bounding box center [422, 318] width 140 height 11
click at [408, 319] on input "jones roadbeauty" at bounding box center [422, 318] width 140 height 11
click at [412, 318] on input "jones road beauty" at bounding box center [422, 318] width 140 height 11
click at [396, 317] on input "jones road Beauty" at bounding box center [422, 318] width 140 height 11
click at [375, 319] on input "jones Road Beauty" at bounding box center [422, 318] width 140 height 11
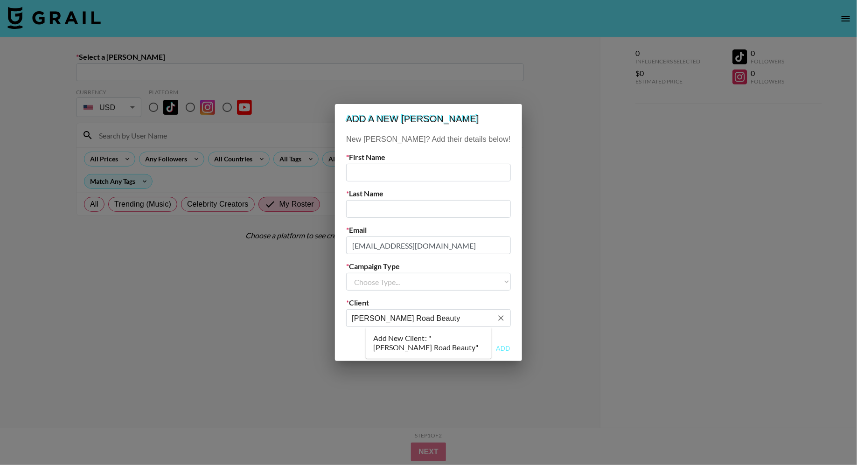
click at [449, 322] on input "[PERSON_NAME] Road Beauty" at bounding box center [422, 318] width 140 height 11
click at [440, 344] on li "Add New Client: "Jones Road Beauty"" at bounding box center [429, 343] width 126 height 24
type input "[PERSON_NAME] Road Beauty"
click at [418, 280] on select "Choose Type... Song Promos Brand Promos" at bounding box center [428, 282] width 164 height 18
select select "Brand"
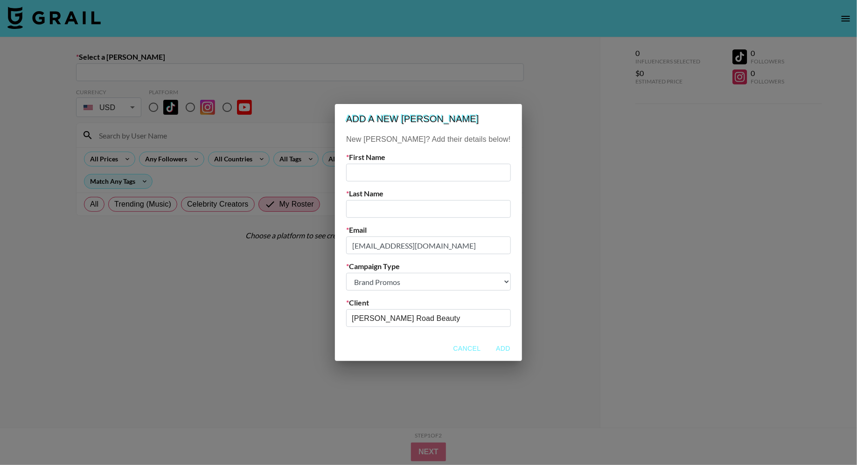
click at [365, 273] on select "Choose Type... Song Promos Brand Promos" at bounding box center [428, 282] width 164 height 18
click at [398, 174] on input "text" at bounding box center [428, 173] width 164 height 18
click at [383, 171] on input "text" at bounding box center [428, 173] width 164 height 18
paste input "Caroline Fish"
click at [419, 173] on input "Caroline Fish" at bounding box center [428, 173] width 164 height 18
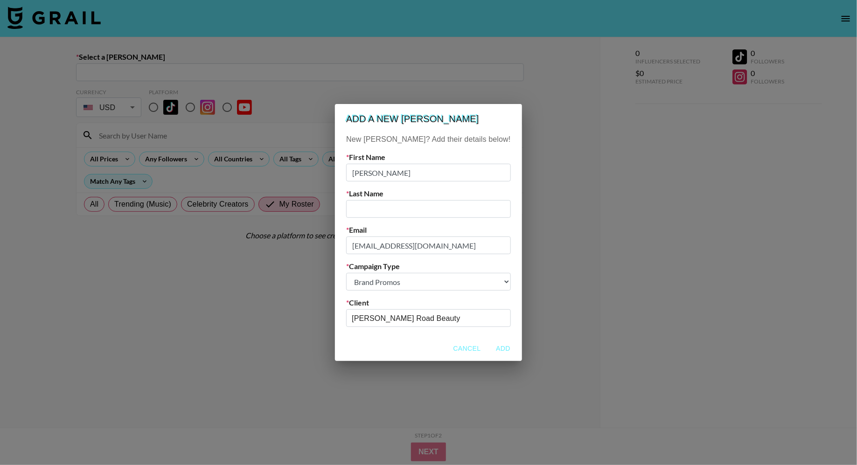
click at [419, 173] on input "Caroline Fish" at bounding box center [428, 173] width 164 height 18
click at [383, 174] on input "Caroline" at bounding box center [428, 173] width 164 height 18
type input "Caroline"
click at [393, 209] on input "text" at bounding box center [428, 209] width 164 height 18
paste input "Fish"
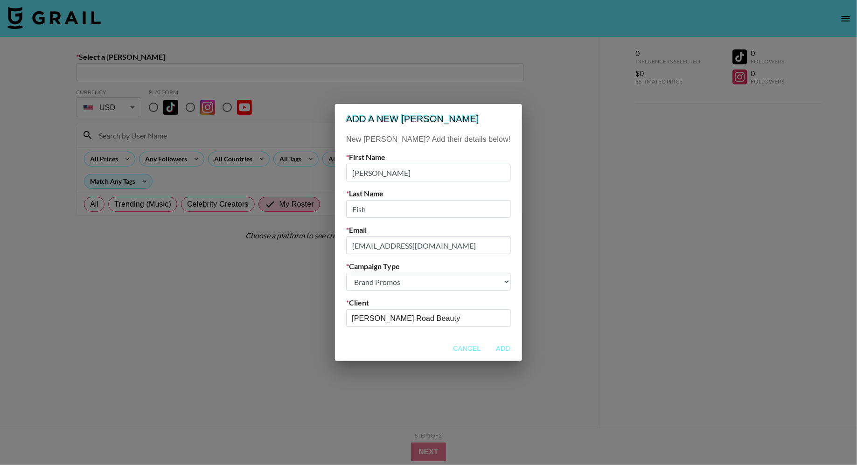
type input "Fish"
click at [404, 227] on label "Email" at bounding box center [428, 229] width 164 height 9
click at [488, 350] on button "Add" at bounding box center [503, 348] width 30 height 17
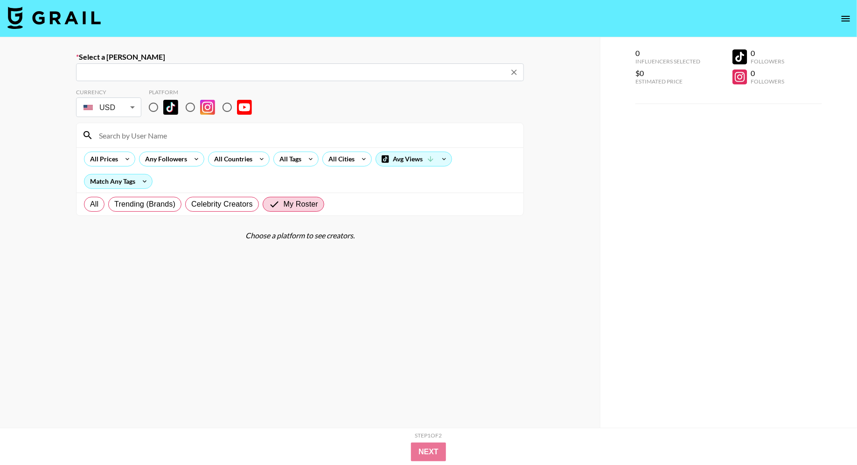
type input "cfish@jonesroadbeauty.com: Caroline Fish -- Jones Road Beauty -- hiHjSlW3IjVH8X…"
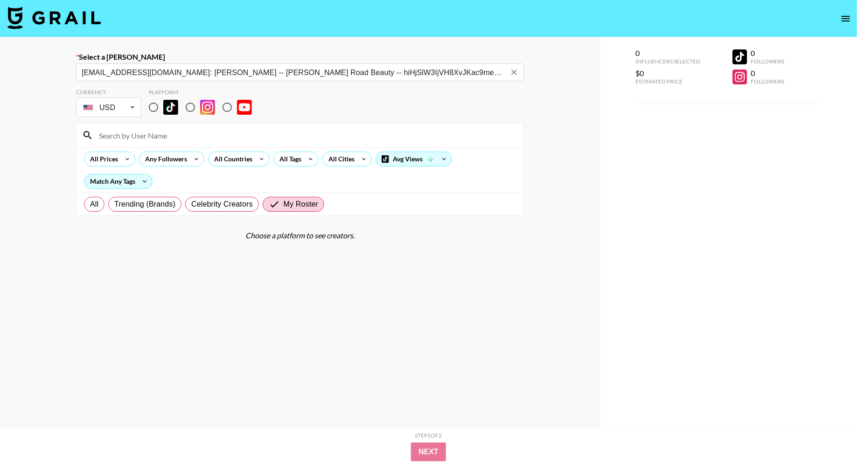
click at [194, 111] on input "radio" at bounding box center [191, 108] width 20 height 20
radio input "true"
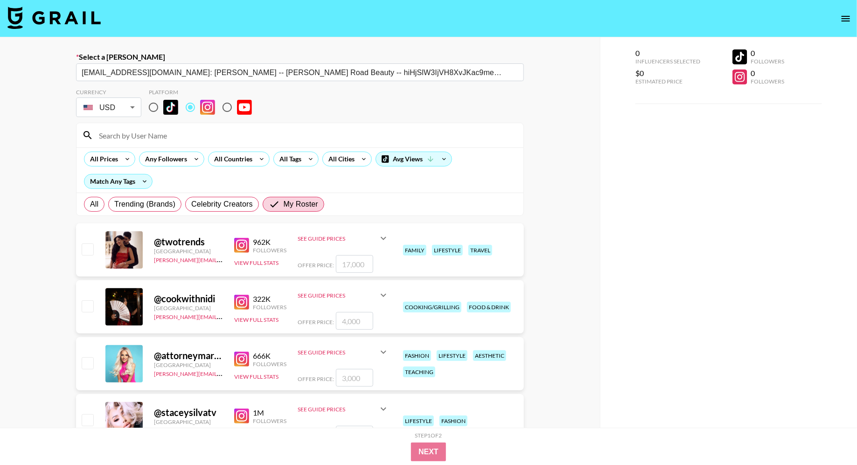
click at [175, 140] on input at bounding box center [305, 135] width 425 height 15
click at [218, 138] on input at bounding box center [305, 135] width 425 height 15
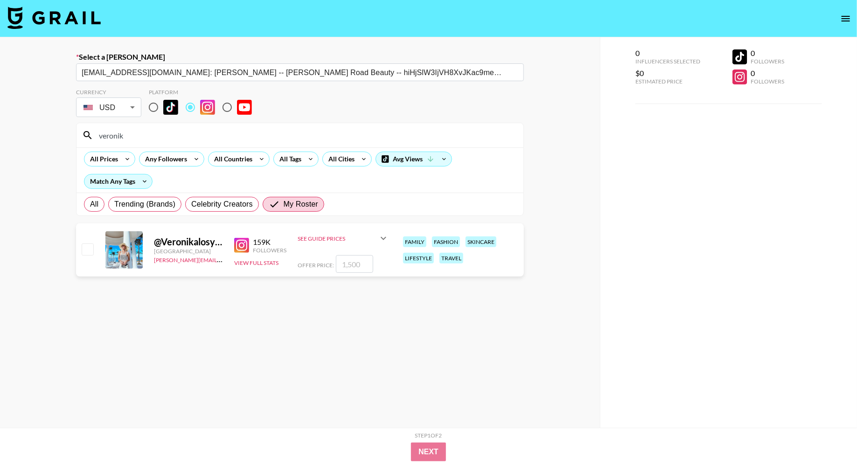
type input "veronik"
click at [87, 251] on input "checkbox" at bounding box center [87, 249] width 11 height 11
checkbox input "true"
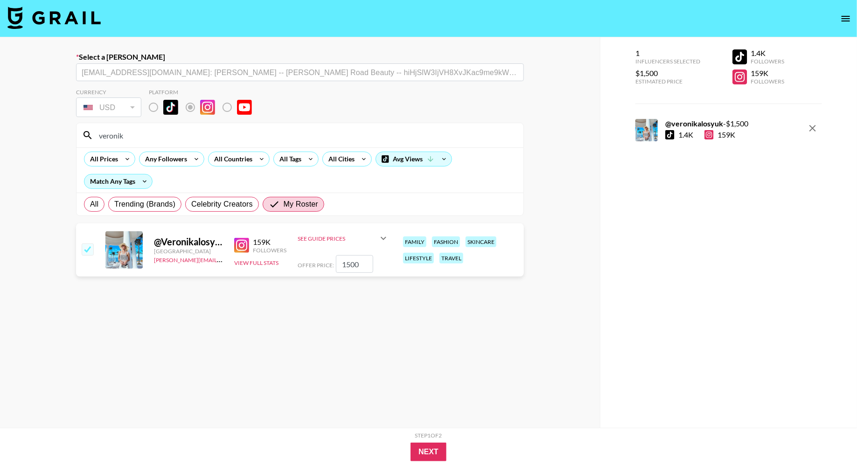
click at [351, 261] on input "1500" at bounding box center [354, 264] width 37 height 18
click at [363, 265] on input "1000" at bounding box center [354, 264] width 37 height 18
type input "1000"
click at [426, 452] on button "Next" at bounding box center [429, 452] width 36 height 19
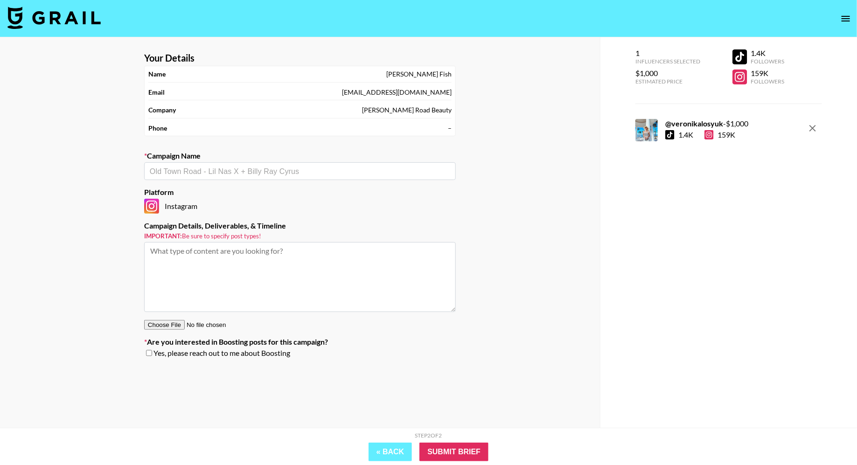
click at [206, 174] on input "text" at bounding box center [300, 171] width 300 height 11
click at [231, 198] on ul "Add New Campaign: "Jones Road Beauty x Veronika"" at bounding box center [300, 190] width 312 height 22
click at [230, 192] on li "Add New Campaign: "Jones Road Beauty x Veronika"" at bounding box center [300, 190] width 312 height 15
type input "[PERSON_NAME] Road Beauty x [PERSON_NAME]"
click at [289, 255] on textarea at bounding box center [300, 277] width 312 height 70
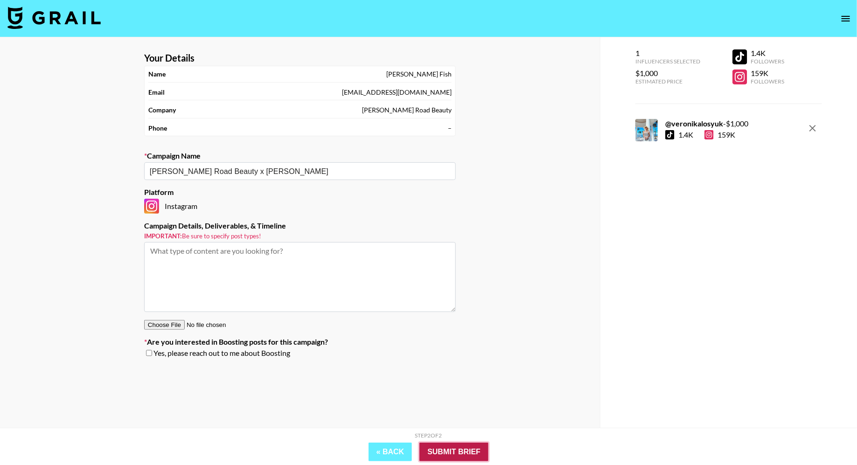
click at [459, 452] on input "Submit Brief" at bounding box center [453, 452] width 69 height 19
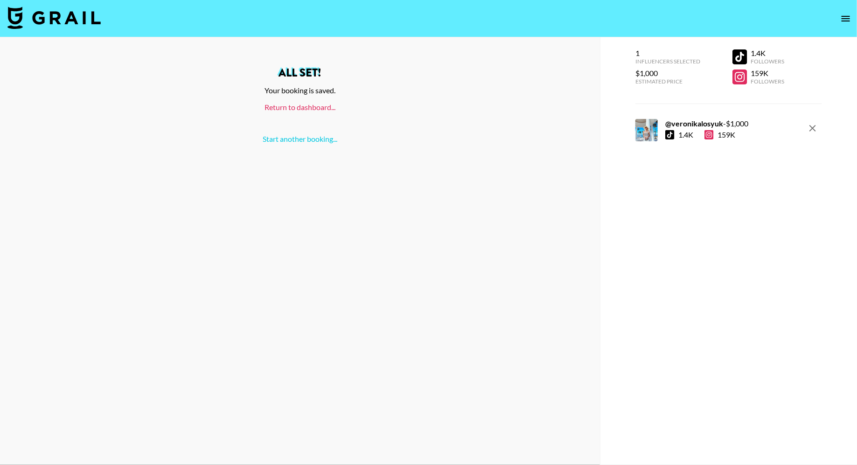
click at [304, 106] on link "Return to dashboard..." at bounding box center [300, 107] width 71 height 9
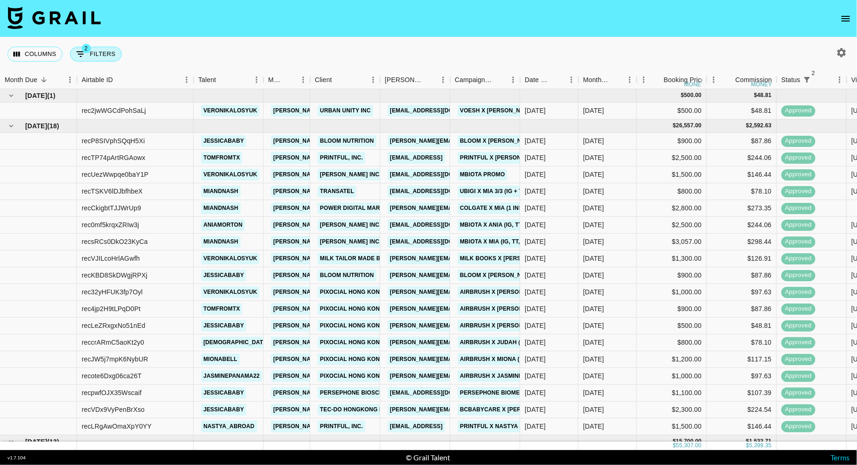
click at [102, 48] on button "2 Filters" at bounding box center [96, 54] width 52 height 15
select select "status"
select select "isNotAnyOf"
select select "status"
select select "approved"
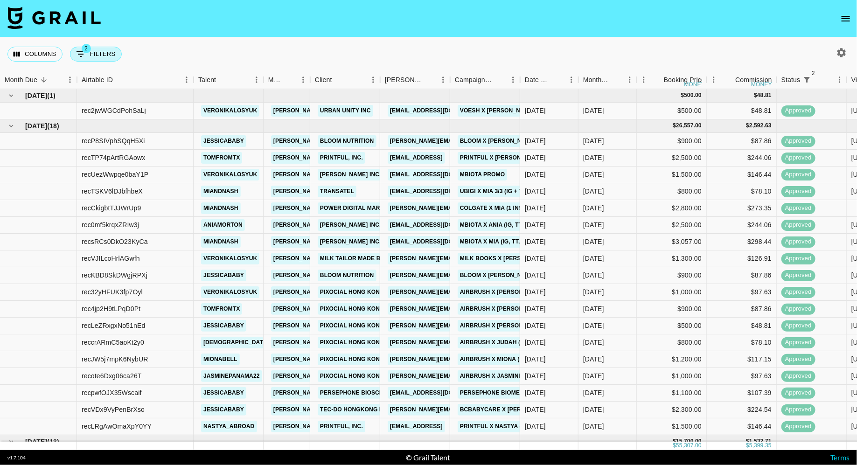
select select "talentName"
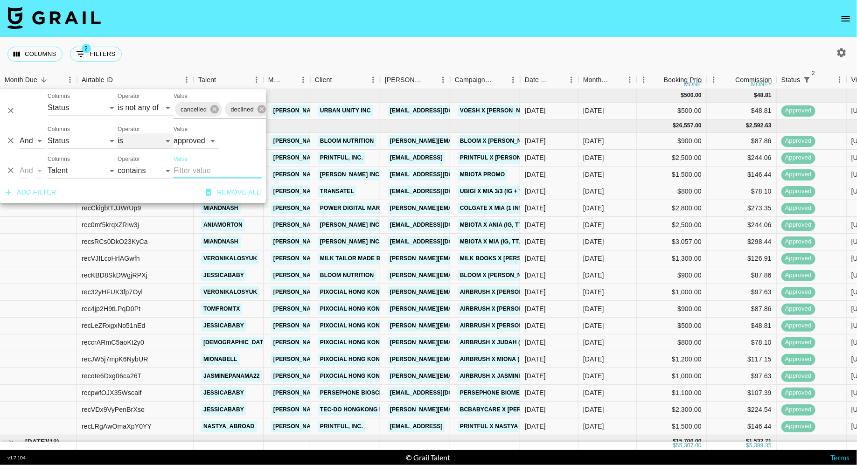
click at [140, 142] on select "is is not is any of is not any of" at bounding box center [146, 140] width 56 height 15
select select "not"
click at [118, 133] on select "is is not is any of is not any of" at bounding box center [146, 140] width 56 height 15
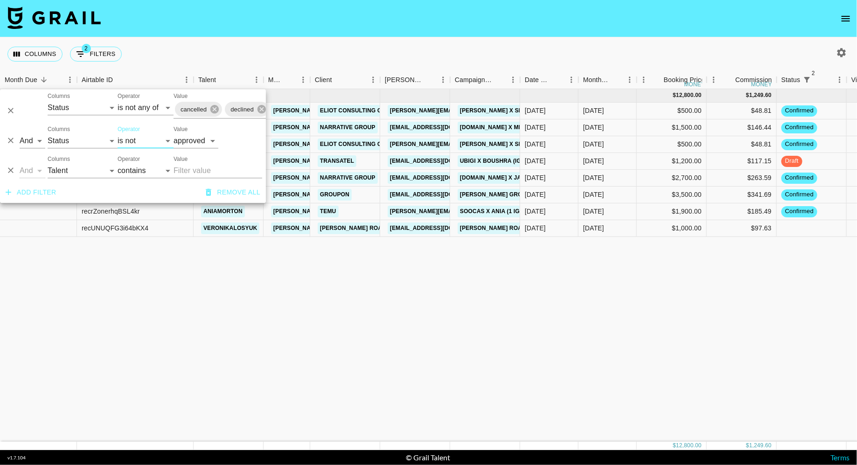
click at [319, 54] on div "Columns 2 Filters + Booking" at bounding box center [428, 54] width 857 height 34
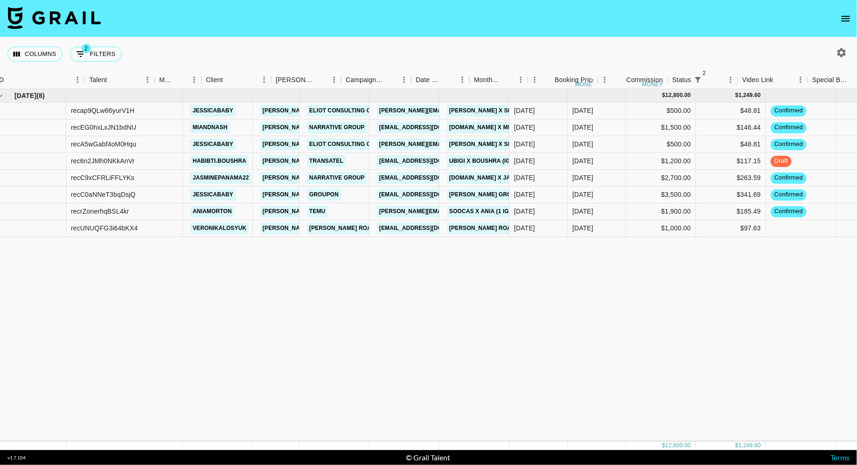
scroll to position [0, 586]
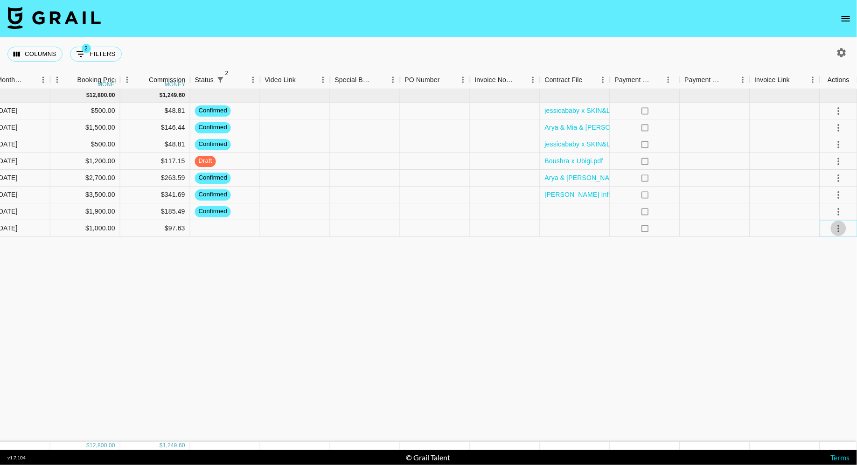
click at [844, 231] on button "select merge strategy" at bounding box center [839, 229] width 16 height 16
click at [821, 246] on li "Confirm" at bounding box center [827, 248] width 61 height 17
click at [822, 279] on li "Draft Created" at bounding box center [827, 281] width 61 height 17
click at [438, 279] on div "[DATE] ( 8 ) $ 12,800.00 $ 1,249.60 recap9QLw66yurV1H [PERSON_NAME] [PERSON_NAM…" at bounding box center [136, 265] width 1444 height 353
click at [580, 231] on div at bounding box center [575, 228] width 70 height 17
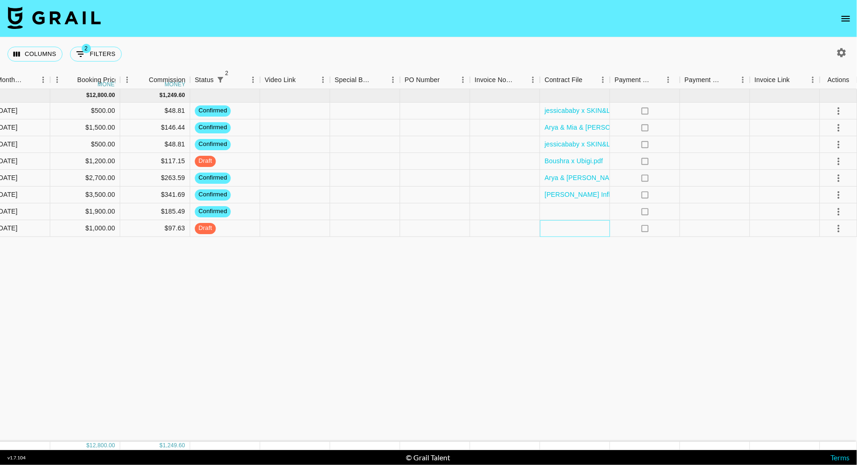
click at [580, 231] on div at bounding box center [575, 228] width 70 height 17
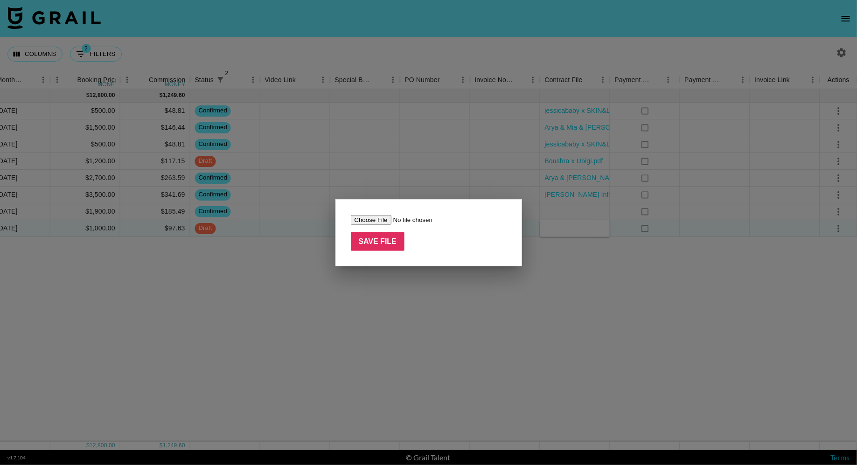
click at [375, 222] on input "file" at bounding box center [410, 220] width 118 height 10
type input "C:\fakepath\[PERSON_NAME] Road Beauty-Welcome Packet (1).pdf"
click at [389, 244] on input "Save File" at bounding box center [378, 241] width 54 height 19
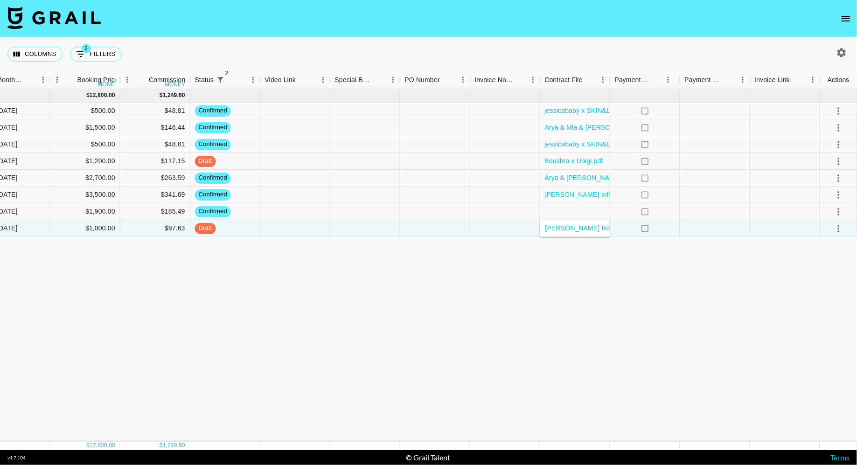
click at [274, 267] on div "[DATE] ( 8 ) $ 12,800.00 $ 1,249.60 recap9QLw66yurV1H [PERSON_NAME] [PERSON_NAM…" at bounding box center [136, 265] width 1444 height 353
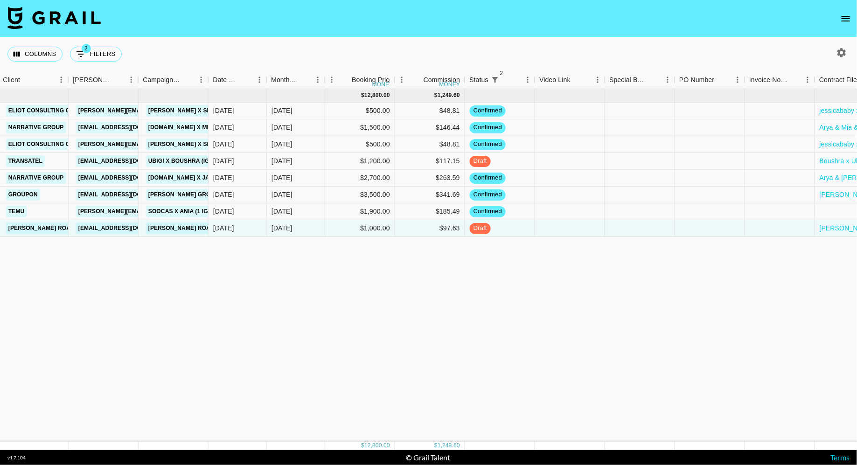
scroll to position [0, 170]
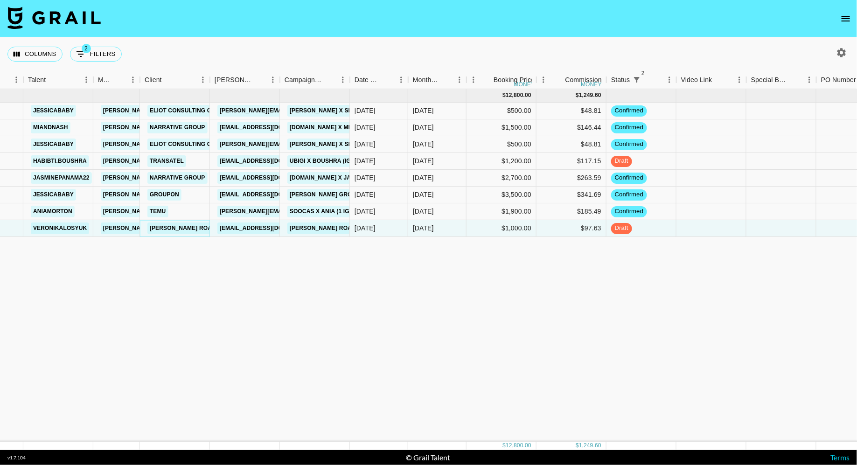
click at [200, 230] on link "[PERSON_NAME] Road Beauty" at bounding box center [195, 229] width 96 height 12
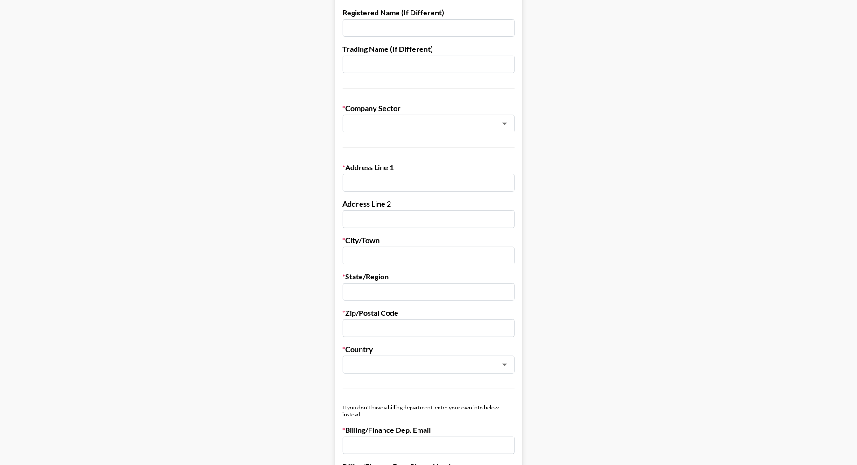
scroll to position [231, 0]
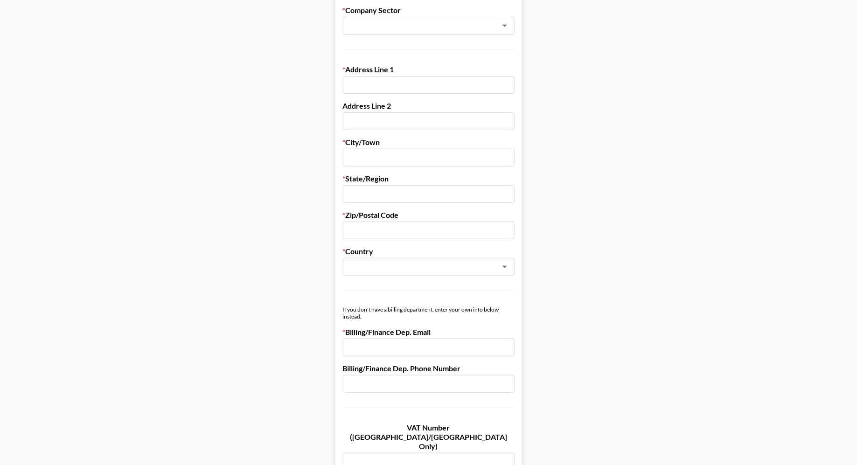
click at [380, 349] on input "email" at bounding box center [429, 348] width 172 height 18
paste input "accounting@jonesroadbeauty.com"
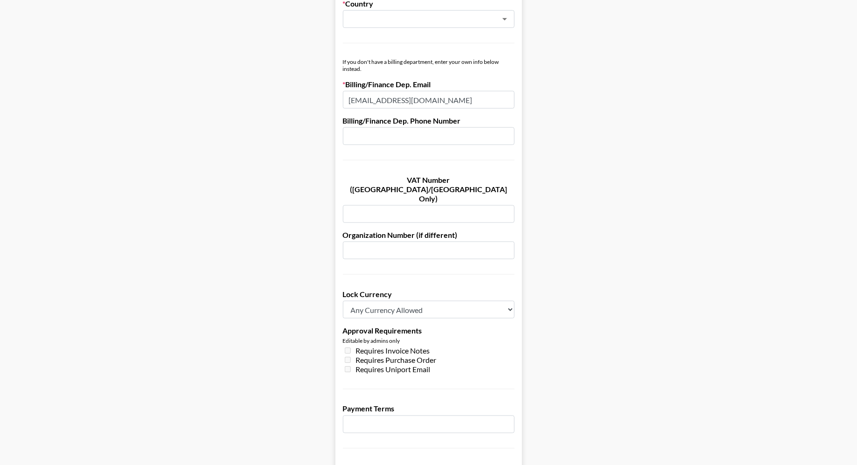
scroll to position [580, 0]
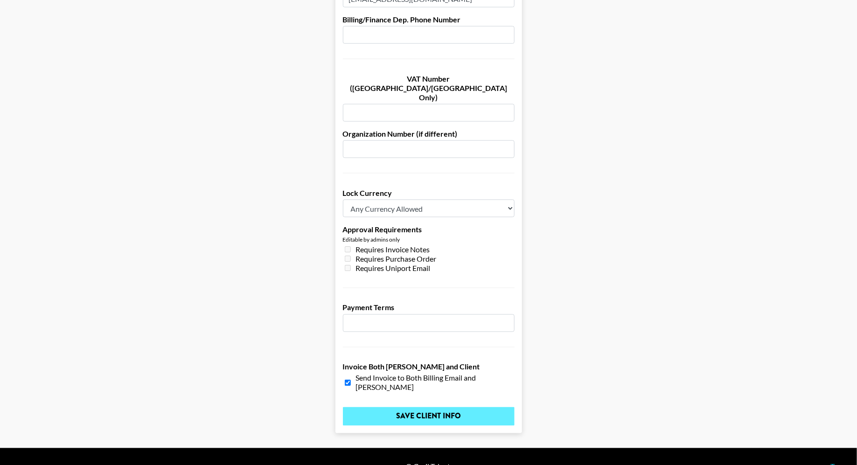
type input "accounting@jonesroadbeauty.com"
click at [411, 407] on input "Save Client Info" at bounding box center [429, 416] width 172 height 19
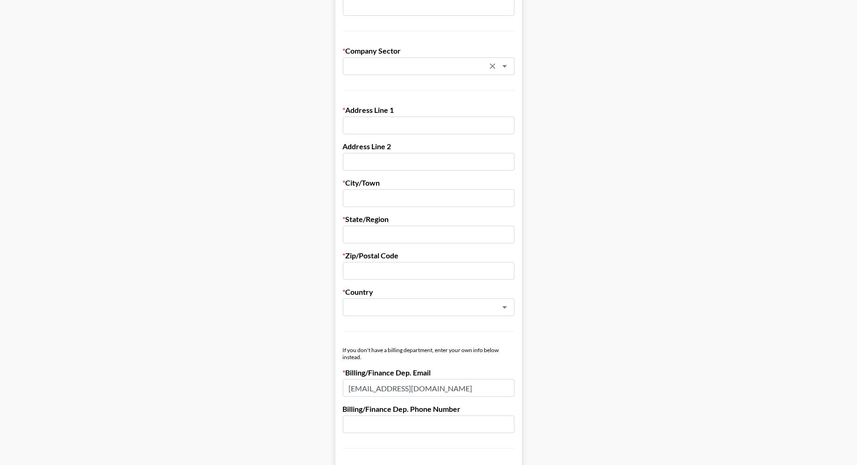
scroll to position [104, 0]
